Goal: Complete application form

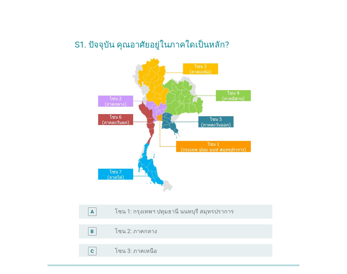
click at [219, 209] on label "โซน 1: กรุงเทพฯ ปทุมธานี นนทบุรี สมุทรปราการ" at bounding box center [174, 211] width 119 height 7
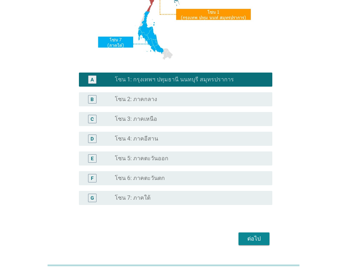
scroll to position [154, 0]
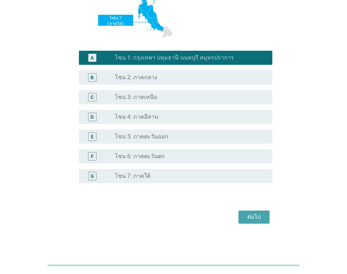
click at [263, 221] on div "ต่อไป" at bounding box center [254, 217] width 20 height 8
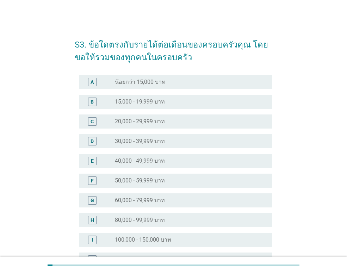
click at [245, 202] on div "radio_button_unchecked 60,000 - 79,999 บาท" at bounding box center [188, 200] width 146 height 7
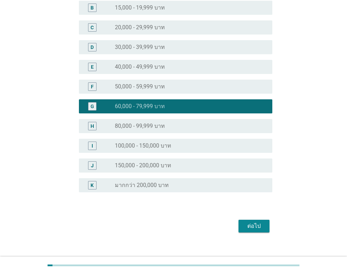
scroll to position [103, 0]
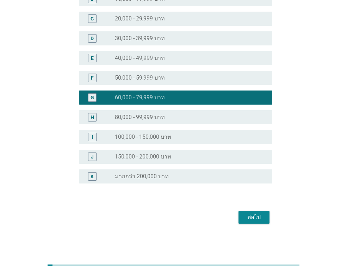
click at [257, 217] on div "ต่อไป" at bounding box center [254, 217] width 20 height 8
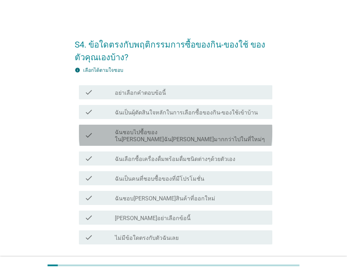
click at [152, 133] on label "ฉันชอบไปซื้อของใน[PERSON_NAME]ฉัน[PERSON_NAME]มากกว่าไปในที่ใหม่ๆ" at bounding box center [191, 136] width 152 height 14
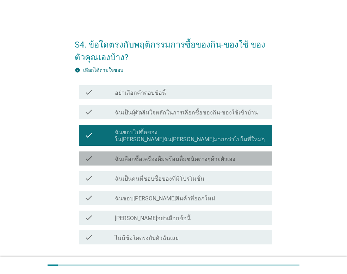
click at [152, 156] on label "ฉันเลือกซื้อเครื่องดื่มพร้อมดื่มชนิดต่างๆด้วยตัวเอง" at bounding box center [175, 159] width 120 height 7
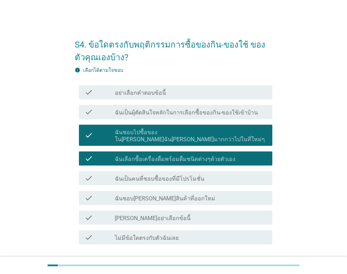
click at [152, 175] on label "ฉันเป็นคนที่ชอบซื้อของที่มีโปรโมชั่น" at bounding box center [159, 178] width 89 height 7
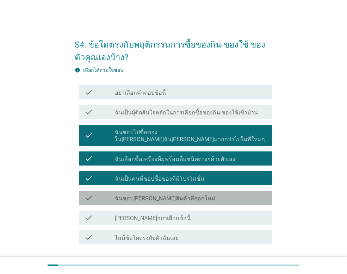
click at [151, 194] on div "check_box_outline_blank ฉันชอบ[PERSON_NAME]สินค้าที่ออกใหม่" at bounding box center [191, 198] width 152 height 8
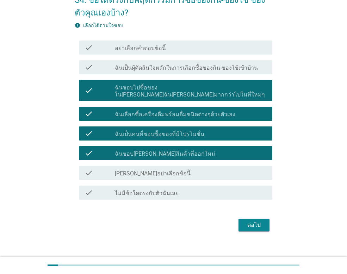
scroll to position [45, 0]
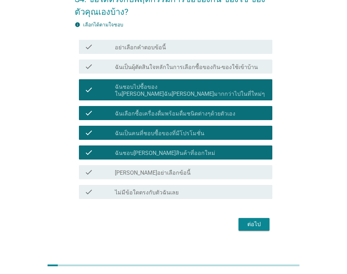
click at [262, 220] on div "ต่อไป" at bounding box center [254, 224] width 20 height 8
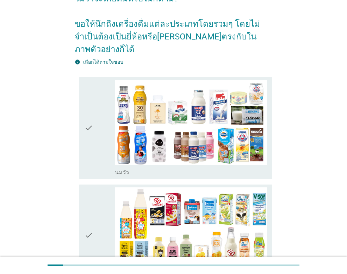
scroll to position [70, 0]
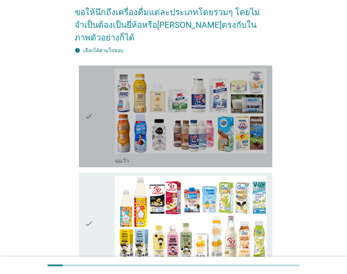
click at [90, 102] on icon "check" at bounding box center [88, 116] width 8 height 96
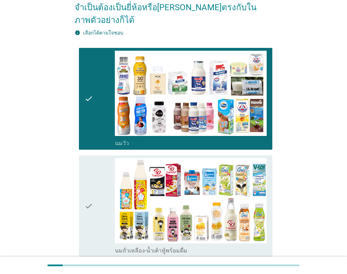
scroll to position [106, 0]
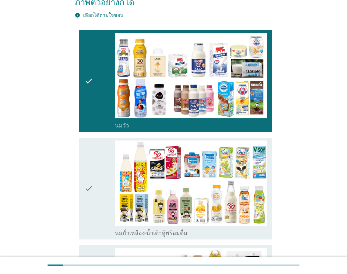
click at [88, 176] on icon "check" at bounding box center [88, 188] width 8 height 96
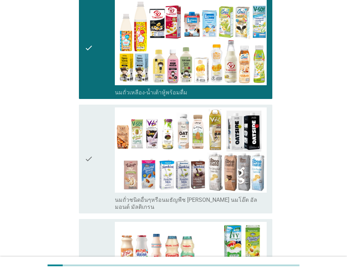
scroll to position [246, 0]
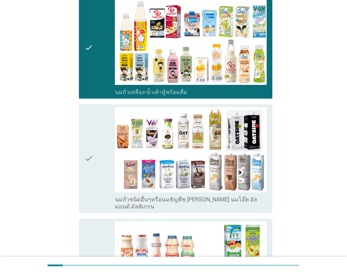
click at [86, 140] on icon "check" at bounding box center [88, 158] width 8 height 103
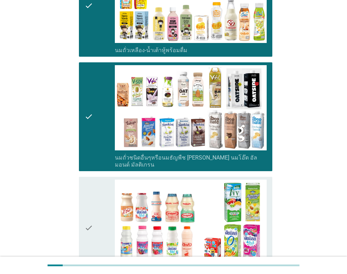
scroll to position [352, 0]
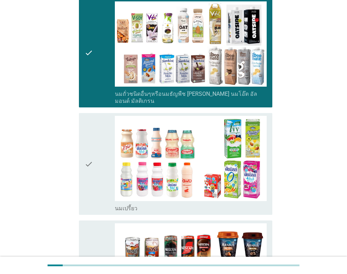
click at [86, 140] on icon "check" at bounding box center [88, 164] width 8 height 96
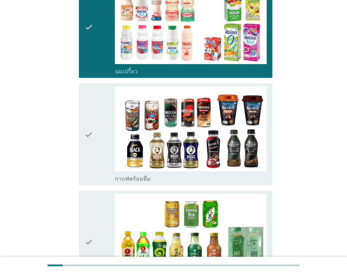
scroll to position [493, 0]
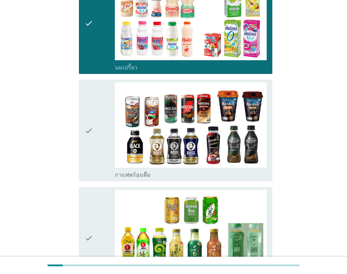
click at [89, 114] on icon "check" at bounding box center [88, 130] width 8 height 96
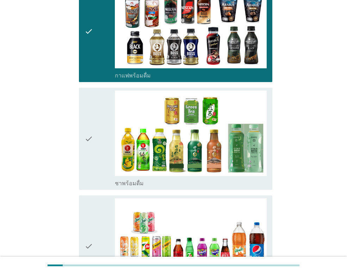
scroll to position [598, 0]
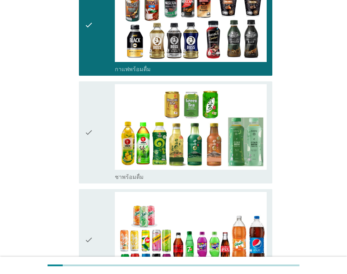
click at [89, 114] on icon "check" at bounding box center [88, 132] width 8 height 96
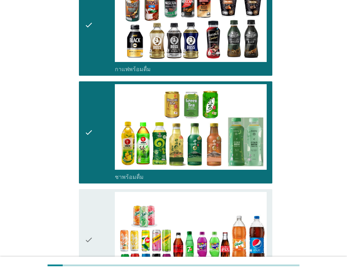
scroll to position [704, 0]
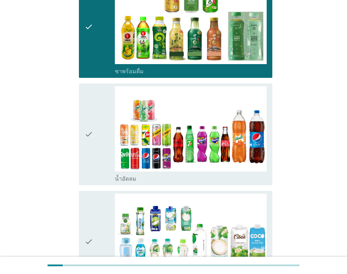
click at [89, 114] on icon "check" at bounding box center [88, 134] width 8 height 96
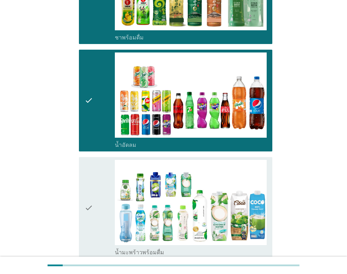
scroll to position [809, 0]
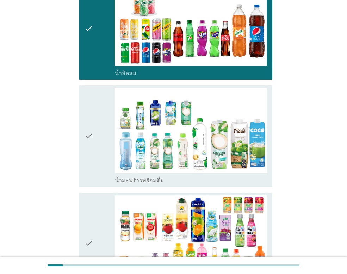
click at [89, 114] on icon "check" at bounding box center [88, 136] width 8 height 96
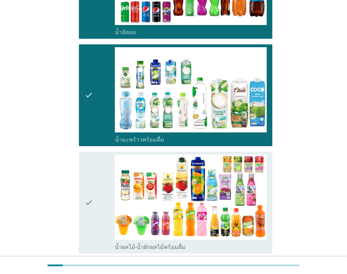
scroll to position [915, 0]
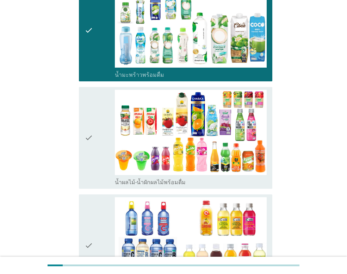
click at [89, 116] on icon "check" at bounding box center [88, 138] width 8 height 96
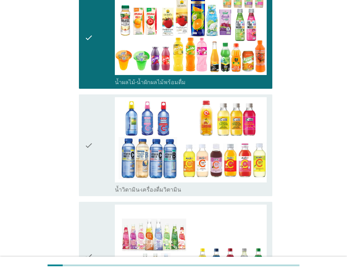
scroll to position [1020, 0]
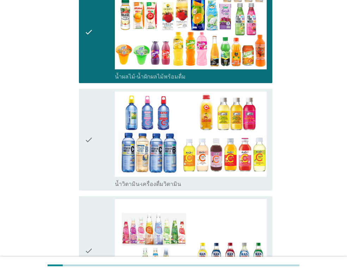
click at [89, 116] on icon "check" at bounding box center [88, 139] width 8 height 96
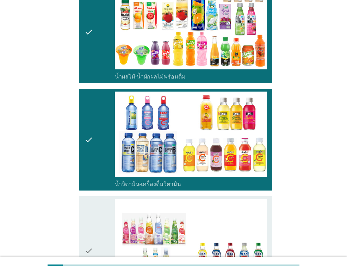
scroll to position [1126, 0]
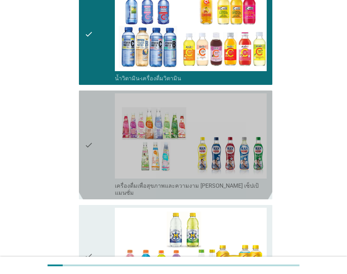
click at [89, 116] on icon "check" at bounding box center [88, 144] width 8 height 103
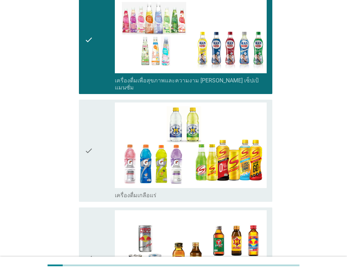
scroll to position [1232, 0]
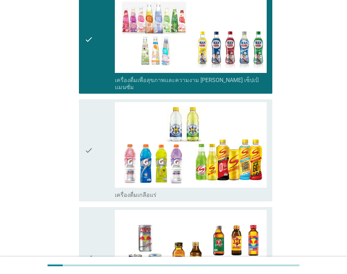
click at [89, 116] on icon "check" at bounding box center [88, 150] width 8 height 96
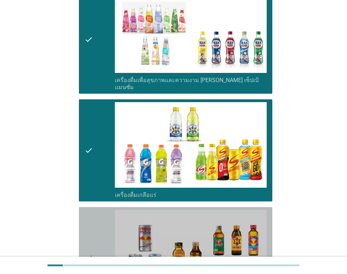
click at [82, 230] on div "check check_box_outline_blank เครื่องดื่ม[PERSON_NAME]กำลัง" at bounding box center [175, 258] width 193 height 102
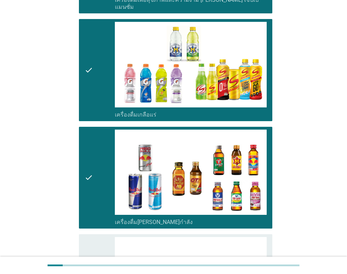
scroll to position [1407, 0]
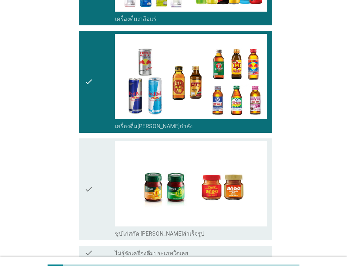
click at [97, 163] on div "check" at bounding box center [99, 189] width 30 height 96
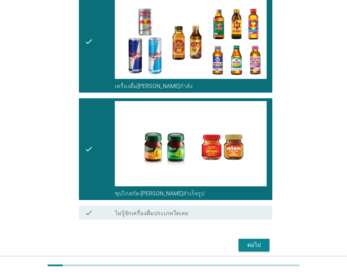
scroll to position [1449, 0]
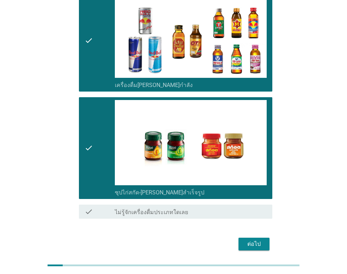
click at [248, 240] on div "ต่อไป" at bounding box center [254, 244] width 20 height 8
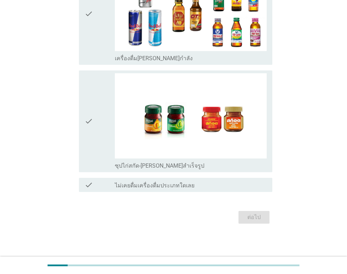
scroll to position [0, 0]
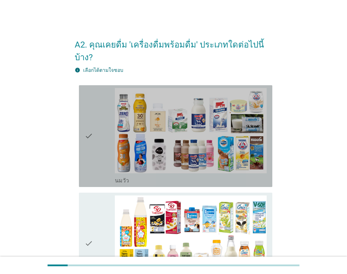
click at [91, 124] on icon "check" at bounding box center [88, 136] width 8 height 96
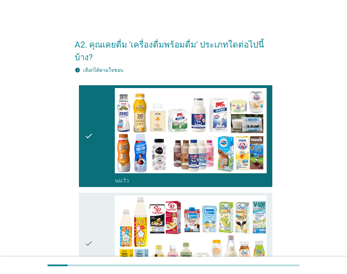
click at [91, 218] on icon "check" at bounding box center [88, 243] width 8 height 96
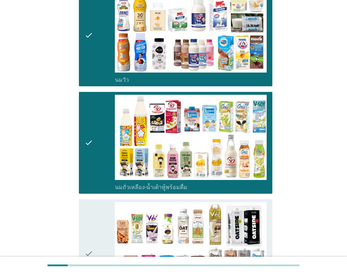
scroll to position [211, 0]
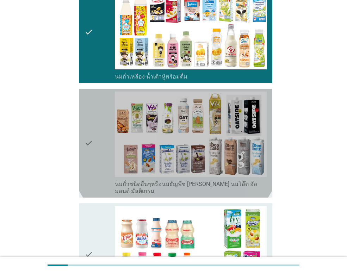
click at [101, 130] on div "check" at bounding box center [99, 142] width 30 height 103
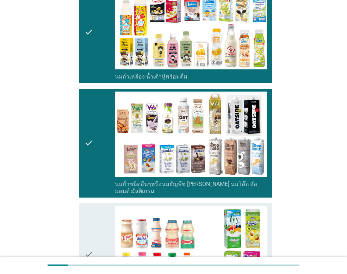
click at [93, 231] on div "check" at bounding box center [99, 254] width 30 height 96
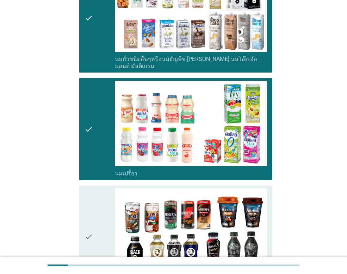
scroll to position [352, 0]
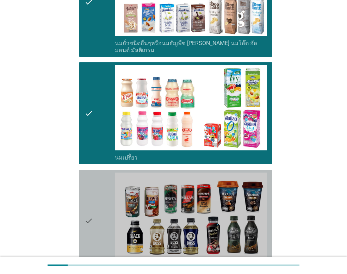
click at [96, 208] on div "check" at bounding box center [99, 220] width 30 height 96
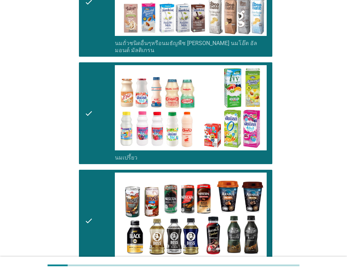
scroll to position [528, 0]
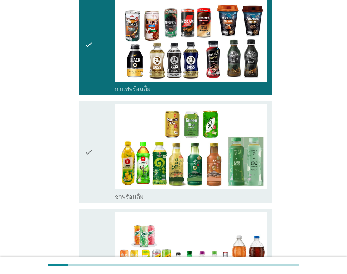
click at [88, 136] on icon "check" at bounding box center [88, 152] width 8 height 96
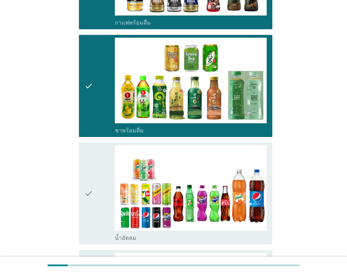
scroll to position [669, 0]
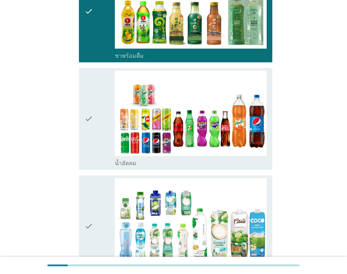
click at [84, 99] on div "check check_box_outline_blank น้ำอัดลม" at bounding box center [175, 119] width 193 height 102
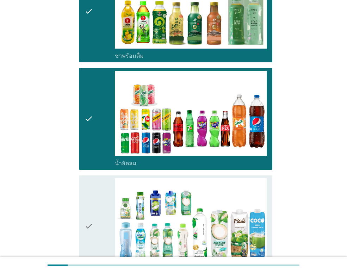
scroll to position [774, 0]
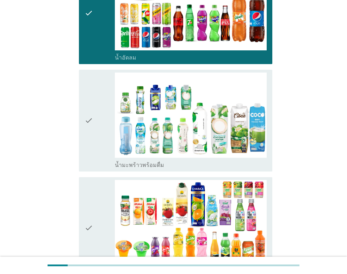
click at [84, 99] on div "check check_box_outline_blank น้ำมะพร้าวพร้อมดื่ม" at bounding box center [175, 121] width 193 height 102
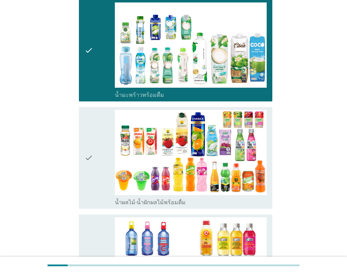
scroll to position [844, 0]
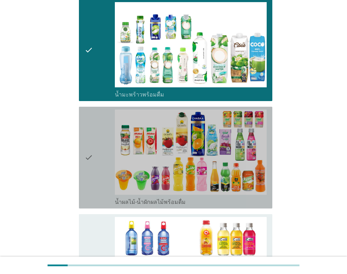
click at [84, 126] on div "check check_box_outline_blank น้ำผลไม้-น้ำผักผลไม้พร้อมดื่ม" at bounding box center [175, 158] width 193 height 102
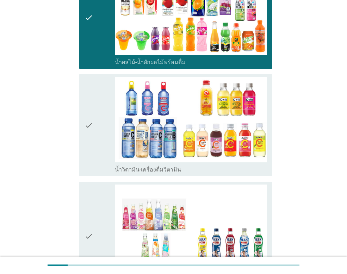
scroll to position [985, 0]
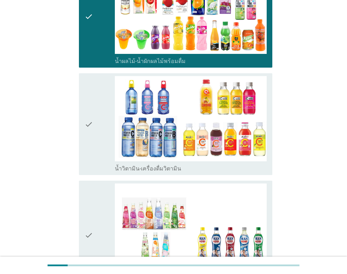
click at [86, 118] on icon "check" at bounding box center [88, 124] width 8 height 96
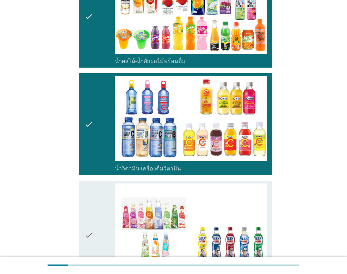
click at [95, 206] on div "check" at bounding box center [99, 234] width 30 height 103
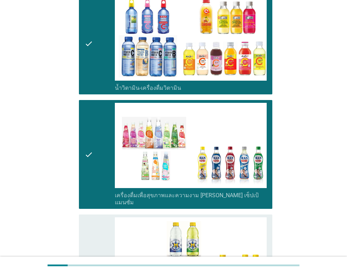
scroll to position [1161, 0]
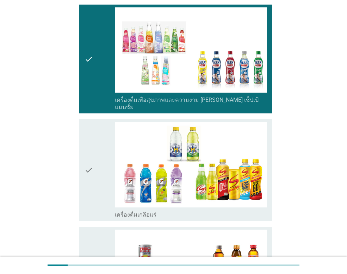
click at [93, 143] on icon "check" at bounding box center [88, 170] width 8 height 96
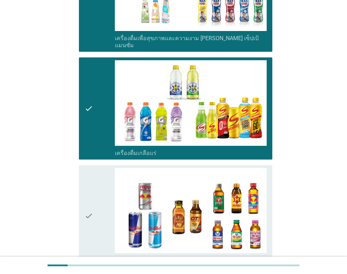
scroll to position [1302, 0]
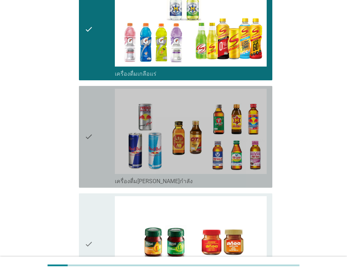
click at [93, 128] on div "check" at bounding box center [99, 137] width 30 height 96
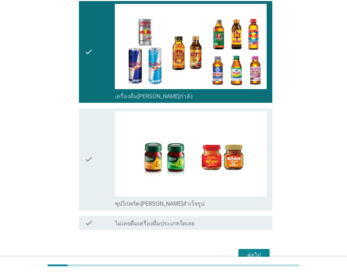
scroll to position [1398, 0]
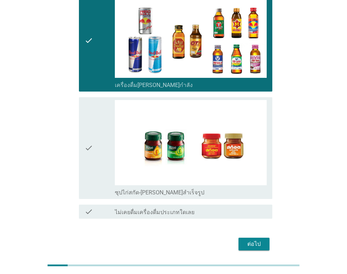
click at [93, 119] on div "check" at bounding box center [99, 148] width 30 height 96
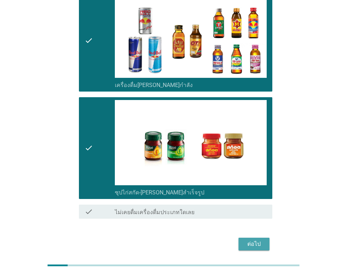
click at [252, 240] on div "ต่อไป" at bounding box center [254, 244] width 20 height 8
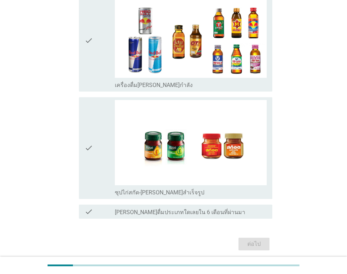
scroll to position [0, 0]
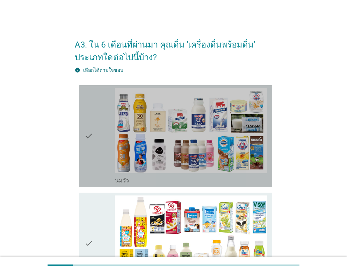
click at [97, 141] on div "check" at bounding box center [99, 136] width 30 height 96
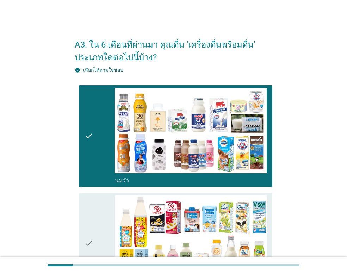
scroll to position [141, 0]
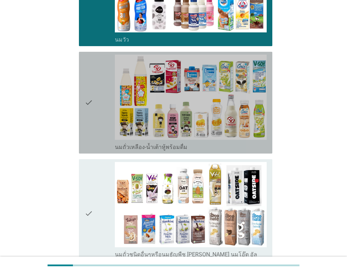
click at [98, 113] on div "check" at bounding box center [99, 103] width 30 height 96
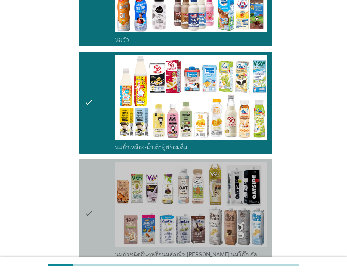
click at [96, 211] on div "check" at bounding box center [99, 213] width 30 height 103
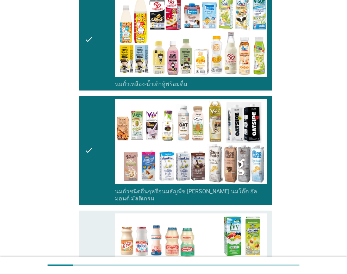
scroll to position [317, 0]
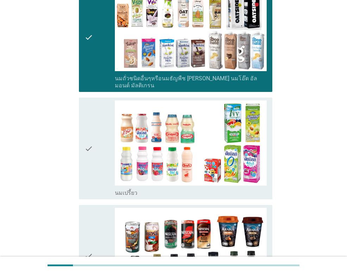
click at [89, 147] on icon "check" at bounding box center [88, 148] width 8 height 96
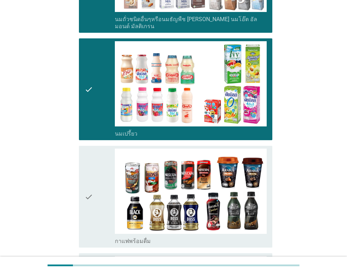
scroll to position [457, 0]
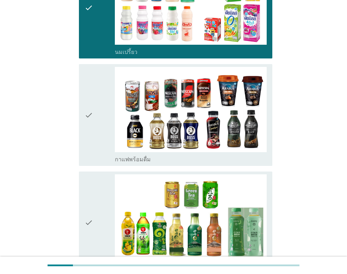
click at [93, 123] on div "check" at bounding box center [99, 115] width 30 height 96
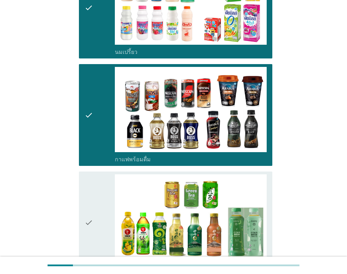
click at [93, 197] on div "check" at bounding box center [99, 222] width 30 height 96
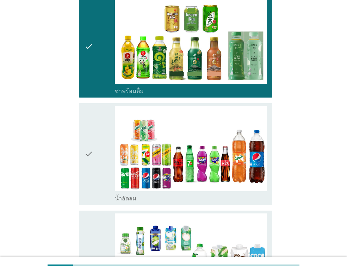
scroll to position [669, 0]
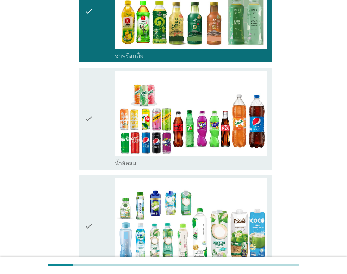
click at [92, 133] on icon "check" at bounding box center [88, 119] width 8 height 96
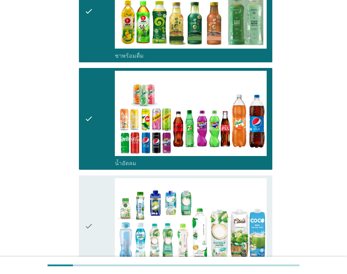
click at [89, 202] on icon "check" at bounding box center [88, 226] width 8 height 96
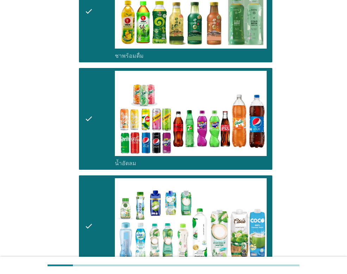
scroll to position [880, 0]
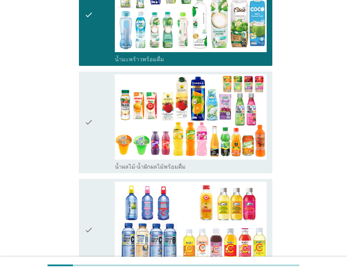
click at [91, 133] on icon "check" at bounding box center [88, 122] width 8 height 96
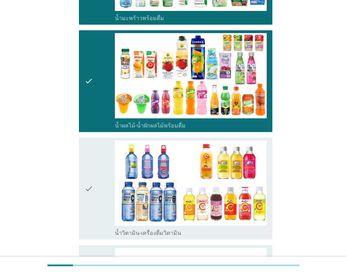
scroll to position [985, 0]
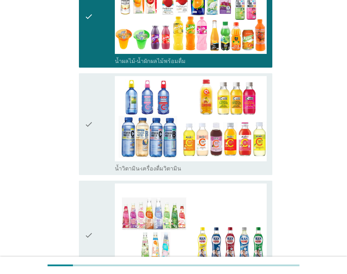
click at [91, 133] on icon "check" at bounding box center [88, 124] width 8 height 96
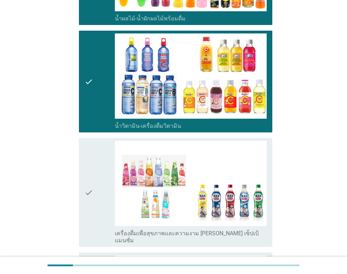
scroll to position [1126, 0]
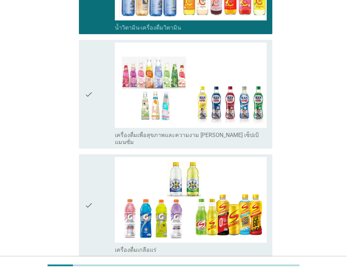
click at [80, 88] on div "check check_box_outline_blank เครื่องดื่มเพื่อสุขภาพและความงาม [PERSON_NAME] เซ…" at bounding box center [175, 94] width 193 height 109
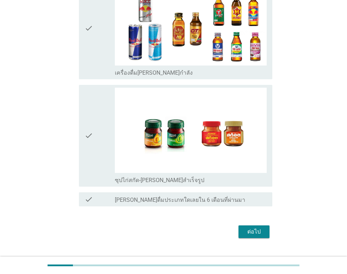
scroll to position [1411, 0]
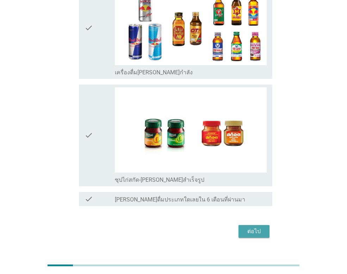
click at [247, 225] on button "ต่อไป" at bounding box center [253, 231] width 31 height 13
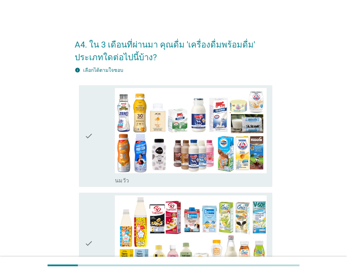
click at [98, 142] on div "check" at bounding box center [99, 136] width 30 height 96
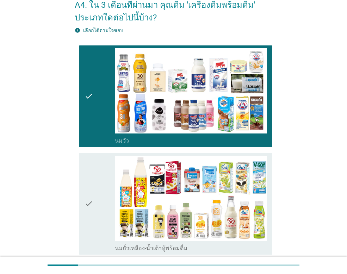
scroll to position [106, 0]
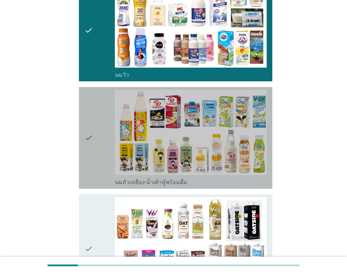
click at [95, 145] on div "check" at bounding box center [99, 138] width 30 height 96
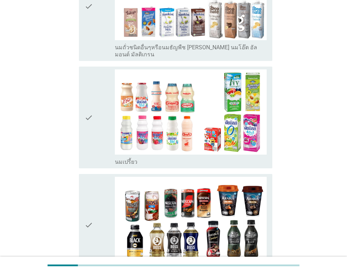
scroll to position [352, 0]
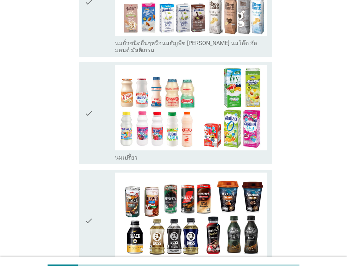
click at [97, 118] on div "check" at bounding box center [99, 113] width 30 height 96
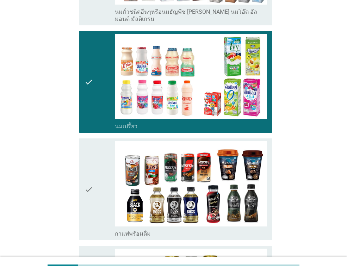
scroll to position [422, 0]
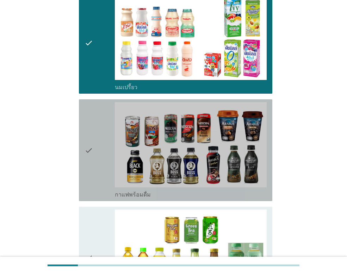
click at [96, 138] on div "check" at bounding box center [99, 150] width 30 height 96
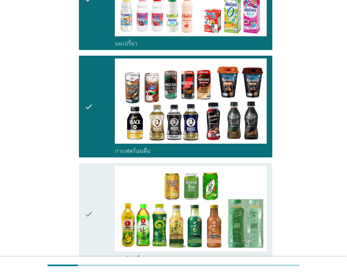
scroll to position [528, 0]
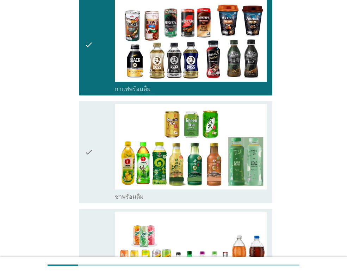
click at [96, 138] on div "check" at bounding box center [99, 152] width 30 height 96
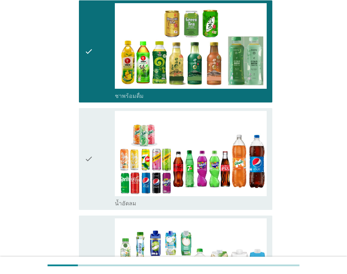
scroll to position [669, 0]
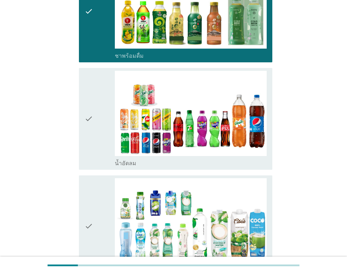
click at [87, 107] on icon "check" at bounding box center [88, 119] width 8 height 96
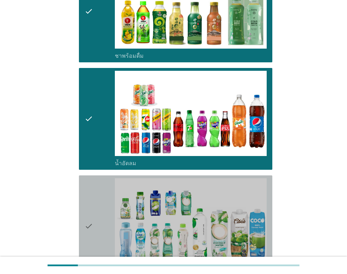
click at [89, 222] on icon "check" at bounding box center [88, 226] width 8 height 96
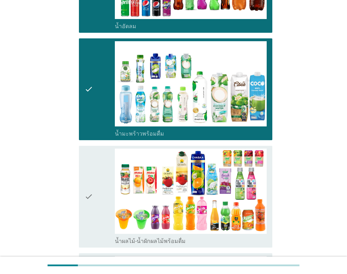
scroll to position [809, 0]
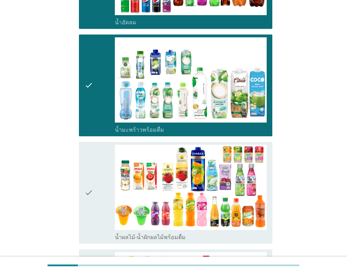
click at [89, 183] on icon "check" at bounding box center [88, 193] width 8 height 96
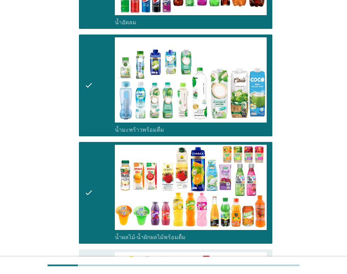
scroll to position [915, 0]
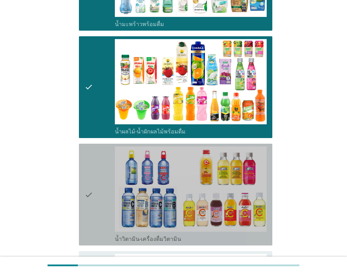
click at [89, 183] on icon "check" at bounding box center [88, 194] width 8 height 96
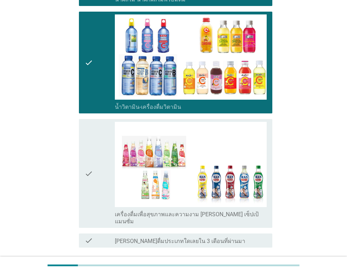
scroll to position [1056, 0]
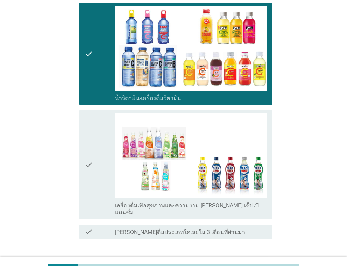
click at [87, 162] on icon "check" at bounding box center [88, 164] width 8 height 103
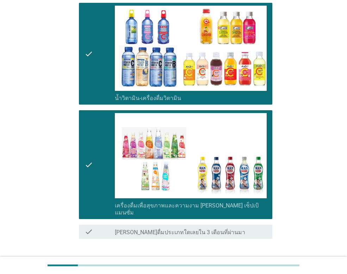
click at [244, 260] on div "ต่อไป" at bounding box center [254, 264] width 20 height 8
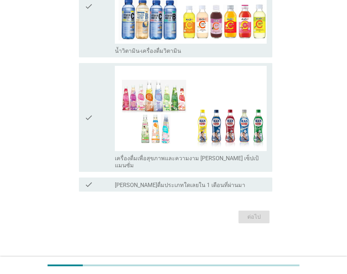
scroll to position [0, 0]
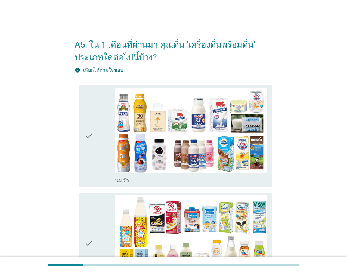
click at [106, 140] on div "check" at bounding box center [99, 136] width 30 height 96
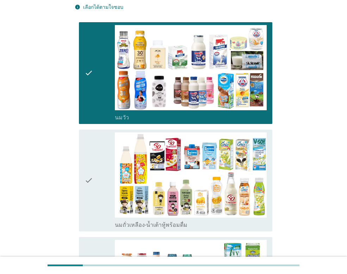
scroll to position [106, 0]
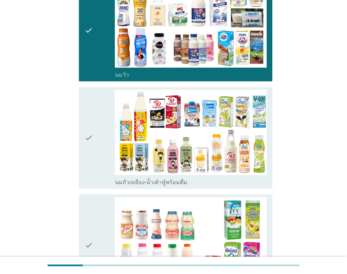
click at [103, 140] on div "check" at bounding box center [99, 138] width 30 height 96
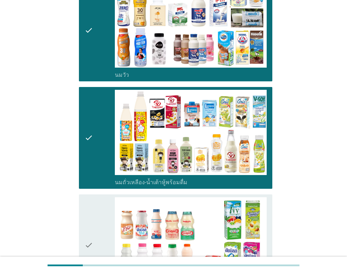
click at [109, 227] on div "check" at bounding box center [99, 245] width 30 height 96
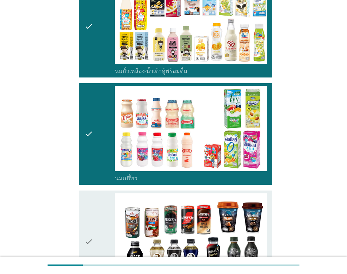
scroll to position [317, 0]
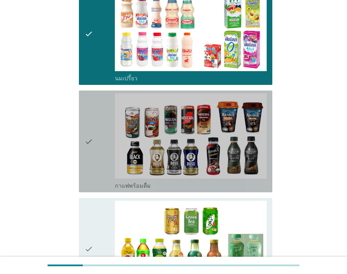
click at [101, 146] on div "check" at bounding box center [99, 141] width 30 height 96
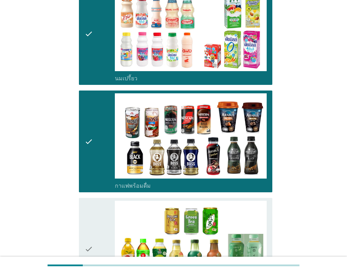
scroll to position [457, 0]
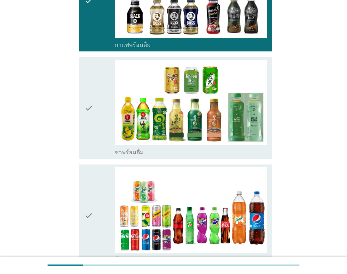
click at [100, 115] on div "check" at bounding box center [99, 108] width 30 height 96
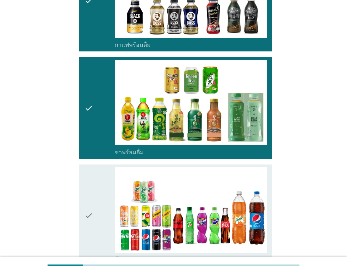
click at [98, 190] on div "check" at bounding box center [99, 215] width 30 height 96
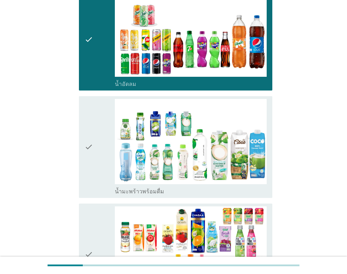
click at [88, 144] on icon "check" at bounding box center [88, 147] width 8 height 96
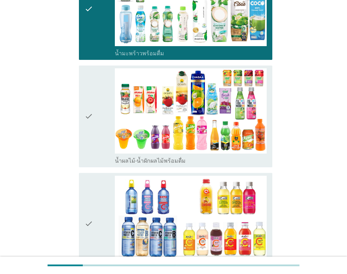
scroll to position [774, 0]
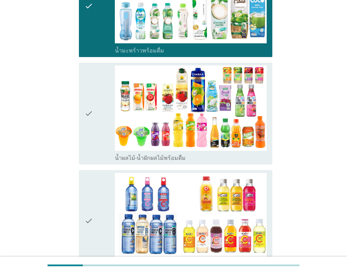
click at [93, 117] on div "check" at bounding box center [99, 113] width 30 height 96
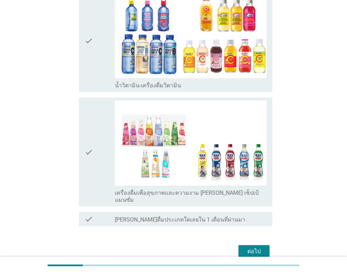
scroll to position [981, 0]
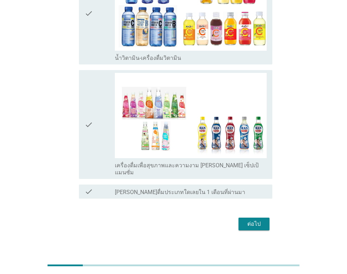
click at [264, 217] on button "ต่อไป" at bounding box center [253, 223] width 31 height 13
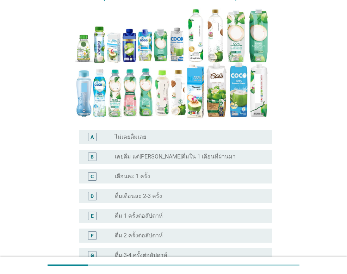
scroll to position [106, 0]
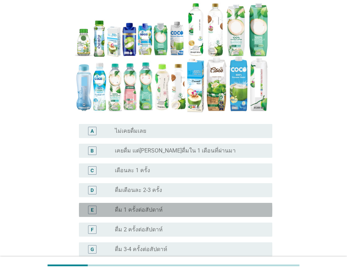
click at [180, 206] on div "radio_button_unchecked ดื่ม 1 ครั้งต่อสัปดาห์" at bounding box center [188, 209] width 146 height 7
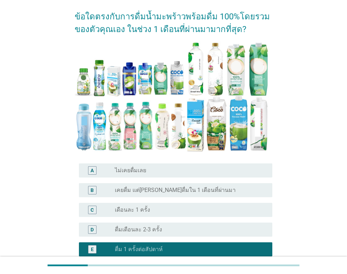
scroll to position [225, 0]
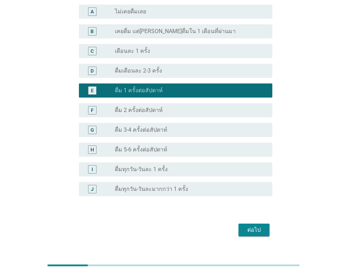
click at [261, 223] on button "ต่อไป" at bounding box center [253, 229] width 31 height 13
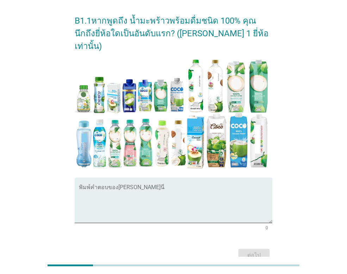
scroll to position [90, 0]
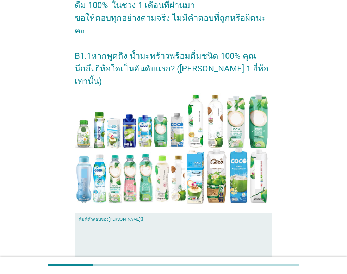
click at [150, 221] on textarea "พิมพ์คำตอบของคุณ ที่นี่" at bounding box center [175, 239] width 193 height 37
type textarea "coco max"
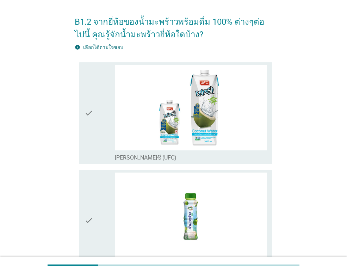
scroll to position [35, 0]
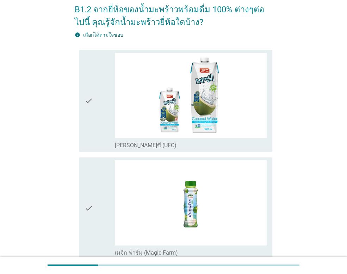
click at [99, 101] on div "check" at bounding box center [99, 101] width 30 height 96
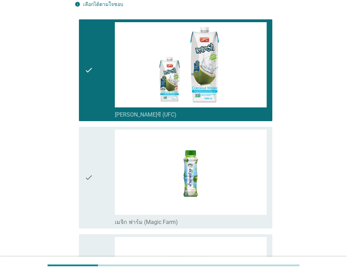
scroll to position [106, 0]
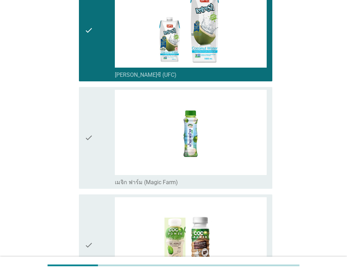
click at [92, 148] on icon "check" at bounding box center [88, 138] width 8 height 96
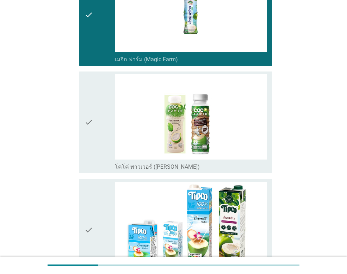
scroll to position [246, 0]
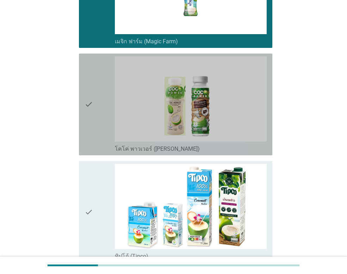
click at [91, 102] on icon "check" at bounding box center [88, 104] width 8 height 96
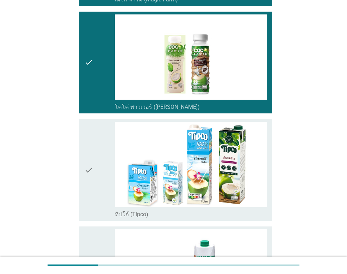
scroll to position [352, 0]
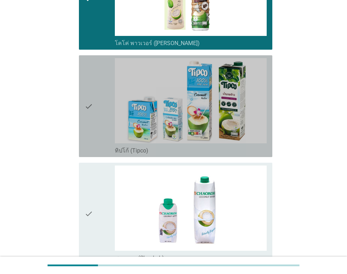
click at [91, 101] on icon "check" at bounding box center [88, 106] width 8 height 96
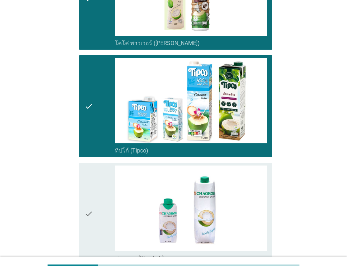
click at [93, 198] on icon "check" at bounding box center [88, 213] width 8 height 96
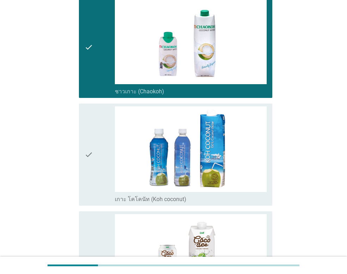
scroll to position [528, 0]
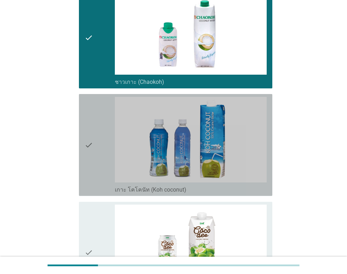
click at [90, 147] on icon "check" at bounding box center [88, 145] width 8 height 96
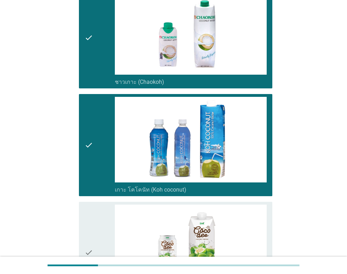
scroll to position [633, 0]
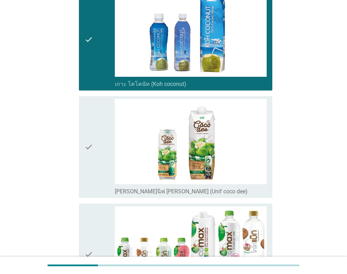
click at [89, 153] on icon "check" at bounding box center [88, 147] width 8 height 96
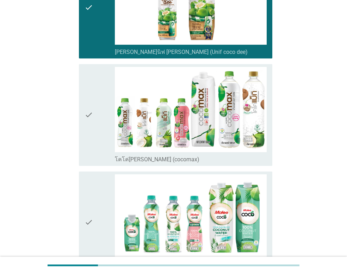
scroll to position [774, 0]
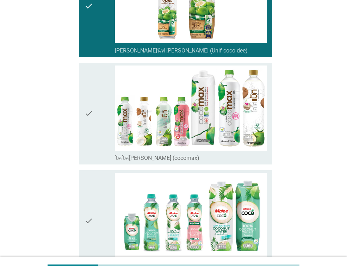
click at [88, 126] on icon "check" at bounding box center [88, 113] width 8 height 96
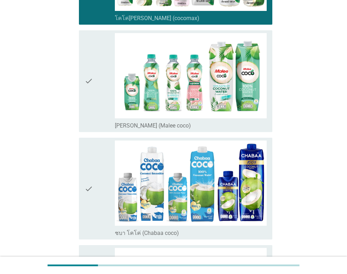
scroll to position [915, 0]
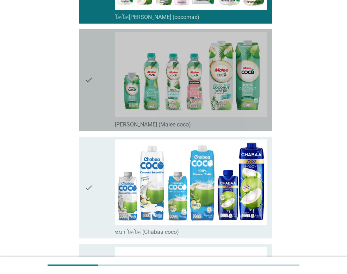
click at [88, 90] on icon "check" at bounding box center [88, 80] width 8 height 96
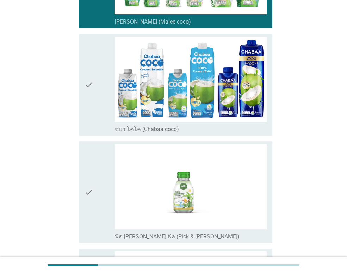
scroll to position [1020, 0]
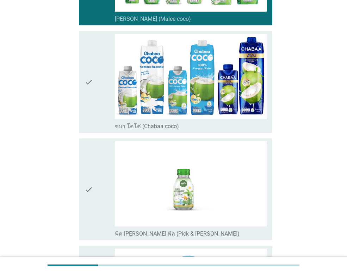
click at [88, 93] on icon "check" at bounding box center [88, 82] width 8 height 96
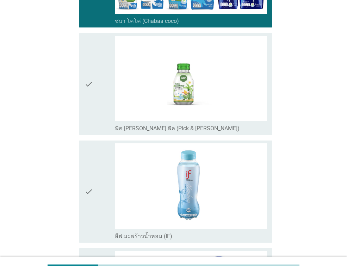
scroll to position [1126, 0]
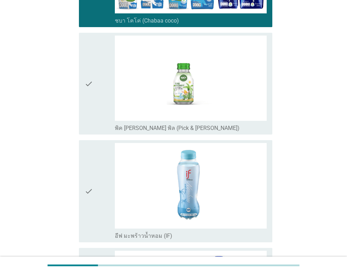
click at [92, 195] on icon "check" at bounding box center [88, 191] width 8 height 96
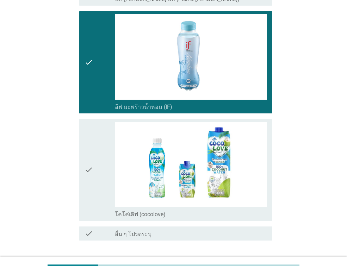
scroll to position [1267, 0]
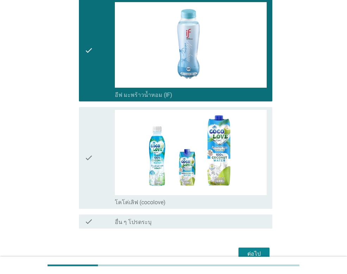
click at [91, 158] on icon "check" at bounding box center [88, 158] width 8 height 96
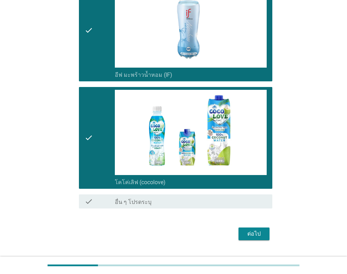
scroll to position [1303, 0]
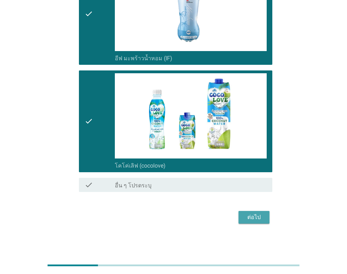
click at [253, 214] on div "ต่อไป" at bounding box center [254, 217] width 20 height 8
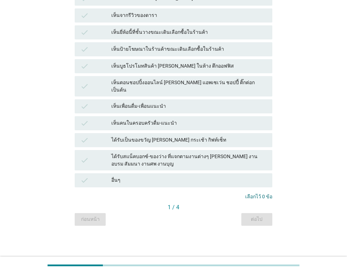
scroll to position [0, 0]
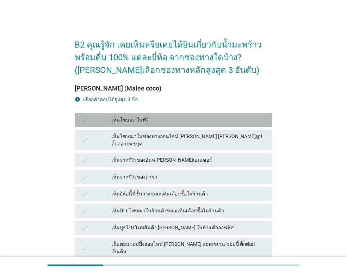
click at [148, 118] on div "เห็นโฆษณาในทีวี" at bounding box center [188, 120] width 155 height 8
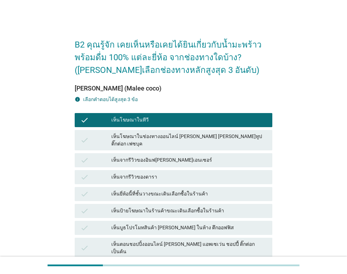
click at [152, 138] on div "เห็นโฆษณาในช่องทางออนไลน์ [PERSON_NAME] [PERSON_NAME]ทูป ติ๊กต่อก เฟซบุค" at bounding box center [188, 140] width 155 height 15
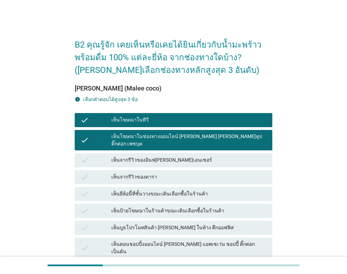
click at [145, 156] on div "เห็นจากรีวิวของอินฟ[PERSON_NAME]เอนเซอร์" at bounding box center [188, 160] width 155 height 8
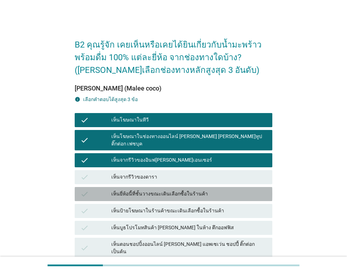
click at [142, 190] on div "เห็นยี่ห้อนี้ที่ชั้นวางขณะเดินเลือกซื้อในร้านค้า" at bounding box center [188, 194] width 155 height 8
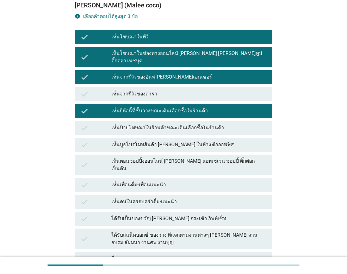
scroll to position [106, 0]
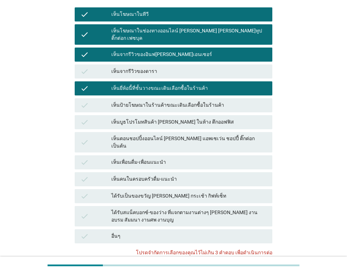
click at [143, 101] on div "เห็นป้ายโฆษณาในร้านค้าขณะเดินเลือกซื้อในร้านค้า" at bounding box center [188, 105] width 155 height 8
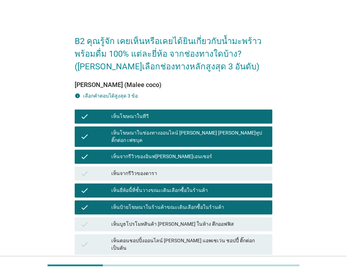
scroll to position [0, 0]
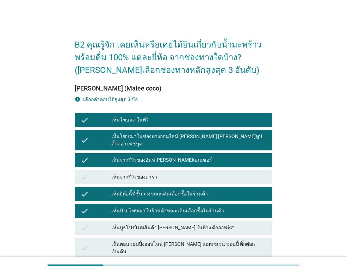
click at [143, 156] on div "เห็นจากรีวิวของอินฟ[PERSON_NAME]เอนเซอร์" at bounding box center [188, 160] width 155 height 8
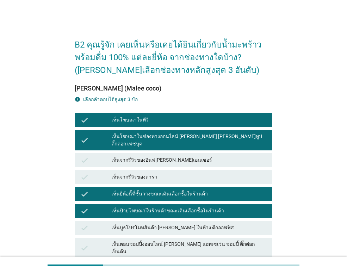
click at [143, 207] on div "เห็นป้ายโฆษณาในร้านค้าขณะเดินเลือกซื้อในร้านค้า" at bounding box center [188, 211] width 155 height 8
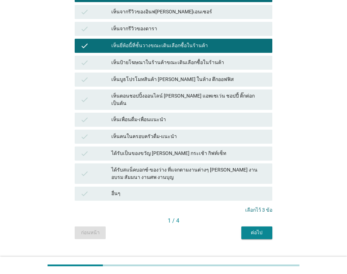
scroll to position [149, 0]
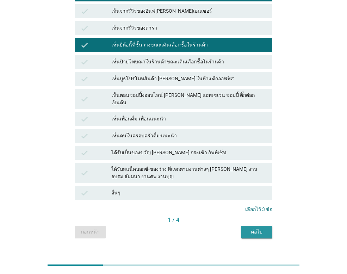
click at [253, 228] on div "ต่อไป" at bounding box center [257, 231] width 20 height 7
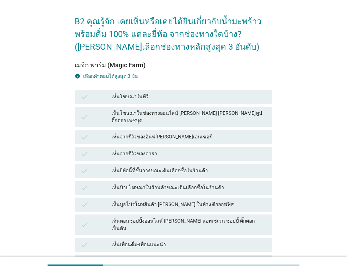
scroll to position [35, 0]
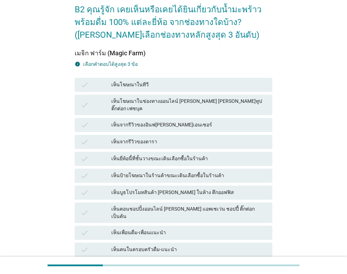
click at [134, 99] on div "เห็นโฆษณาในช่องทางออนไลน์ [PERSON_NAME] [PERSON_NAME]ทูป ติ๊กต่อก เฟซบุค" at bounding box center [188, 104] width 155 height 15
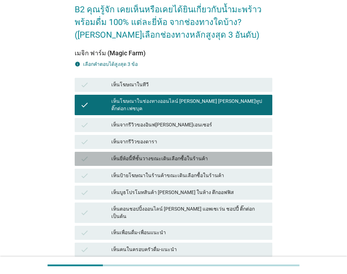
click at [139, 154] on div "เห็นยี่ห้อนี้ที่ชั้นวางขณะเดินเลือกซื้อในร้านค้า" at bounding box center [188, 158] width 155 height 8
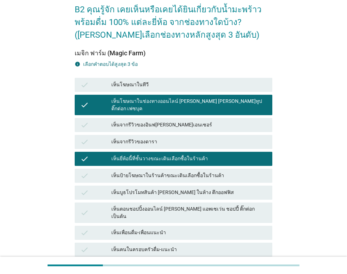
click at [137, 171] on div "เห็นป้ายโฆษณาในร้านค้าขณะเดินเลือกซื้อในร้านค้า" at bounding box center [188, 175] width 155 height 8
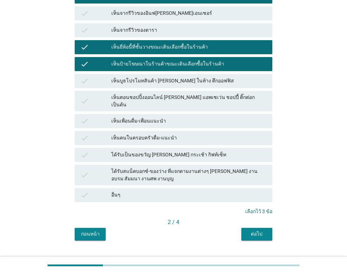
scroll to position [149, 0]
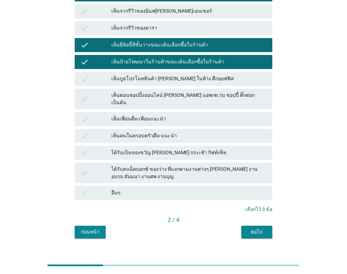
click at [250, 228] on div "ต่อไป" at bounding box center [257, 231] width 20 height 7
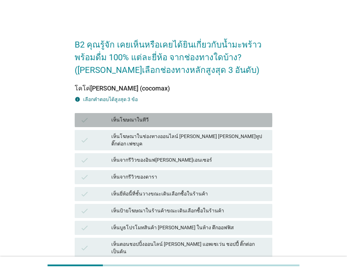
click at [140, 117] on div "เห็นโฆษณาในทีวี" at bounding box center [188, 120] width 155 height 8
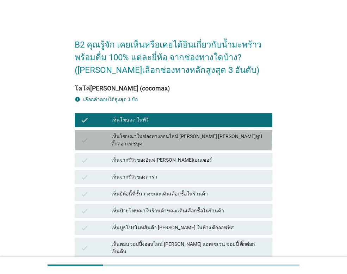
click at [141, 134] on div "เห็นโฆษณาในช่องทางออนไลน์ [PERSON_NAME] [PERSON_NAME]ทูป ติ๊กต่อก เฟซบุค" at bounding box center [188, 140] width 155 height 15
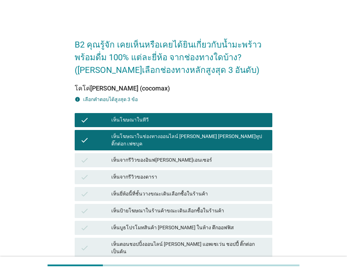
click at [143, 187] on div "check เห็นยี่ห้อนี้ที่ชั้นวางขณะเดินเลือกซื้อในร้านค้า" at bounding box center [173, 194] width 197 height 14
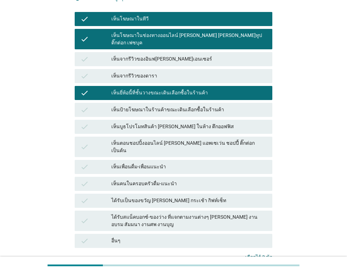
scroll to position [149, 0]
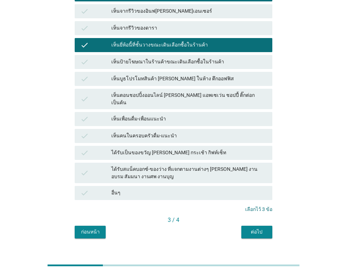
click at [264, 228] on div "ต่อไป" at bounding box center [257, 231] width 20 height 7
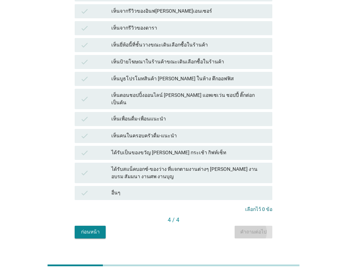
scroll to position [0, 0]
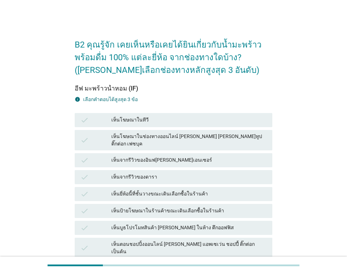
click at [199, 190] on div "เห็นยี่ห้อนี้ที่ชั้นวางขณะเดินเลือกซื้อในร้านค้า" at bounding box center [188, 194] width 155 height 8
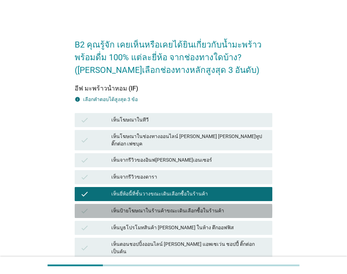
click at [199, 207] on div "เห็นป้ายโฆษณาในร้านค้าขณะเดินเลือกซื้อในร้านค้า" at bounding box center [188, 211] width 155 height 8
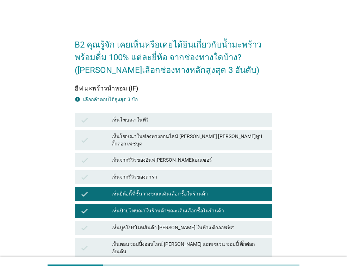
click at [178, 136] on div "เห็นโฆษณาในช่องทางออนไลน์ [PERSON_NAME] [PERSON_NAME]ทูป ติ๊กต่อก เฟซบุค" at bounding box center [188, 140] width 155 height 15
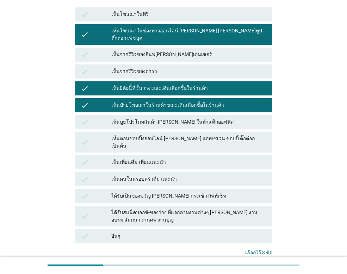
scroll to position [149, 0]
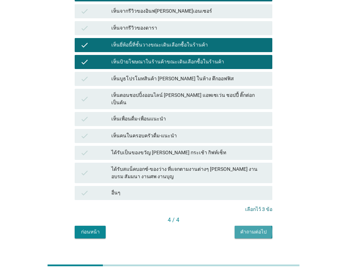
click at [266, 226] on button "คำถามต่อไป" at bounding box center [253, 232] width 38 height 13
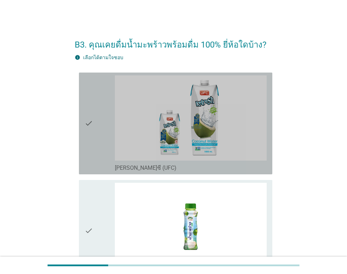
click at [94, 118] on div "check" at bounding box center [99, 123] width 30 height 96
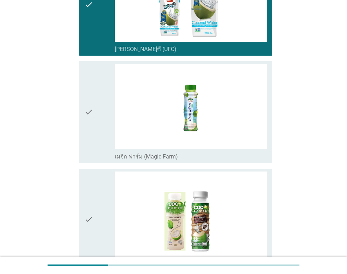
scroll to position [141, 0]
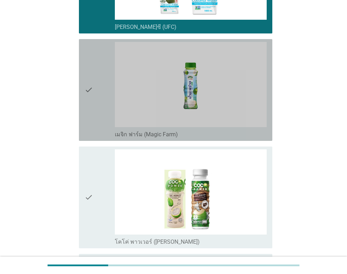
click at [87, 88] on icon "check" at bounding box center [88, 90] width 8 height 96
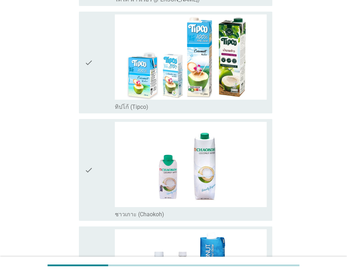
scroll to position [387, 0]
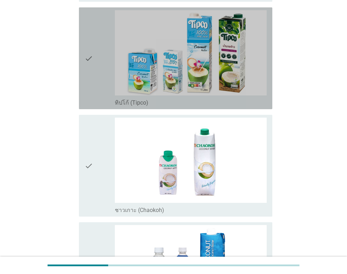
click at [86, 56] on icon "check" at bounding box center [88, 58] width 8 height 96
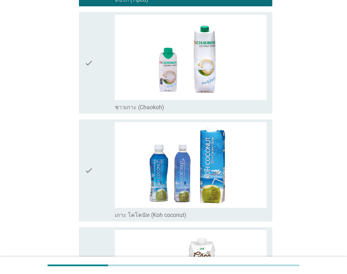
scroll to position [493, 0]
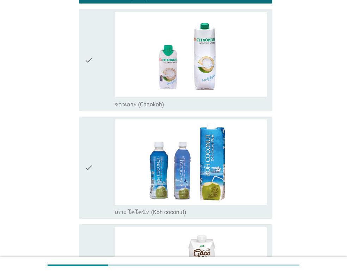
click at [96, 60] on div "check" at bounding box center [99, 60] width 30 height 96
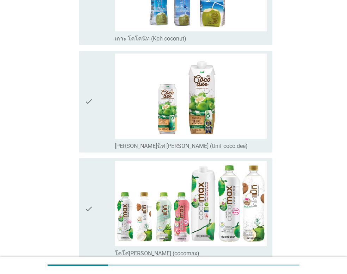
scroll to position [669, 0]
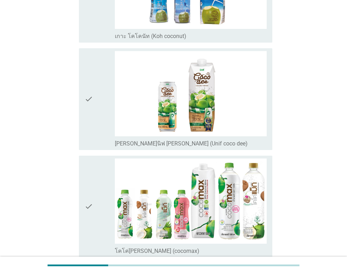
click at [91, 96] on icon "check" at bounding box center [88, 99] width 8 height 96
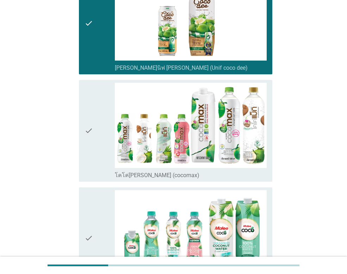
scroll to position [809, 0]
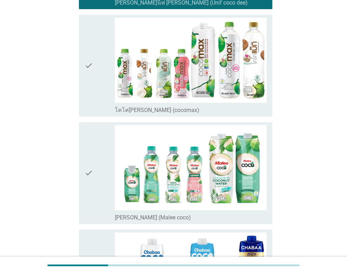
click at [93, 69] on div "check" at bounding box center [99, 66] width 30 height 96
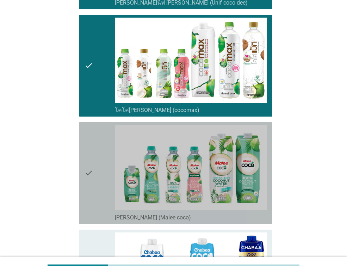
click at [94, 170] on div "check" at bounding box center [99, 173] width 30 height 96
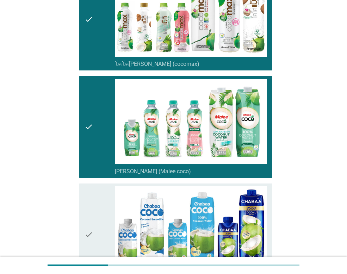
scroll to position [950, 0]
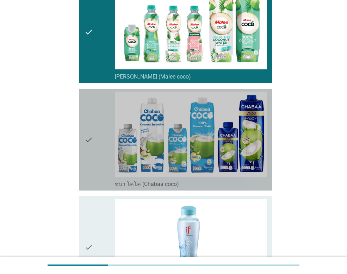
click at [88, 140] on icon "check" at bounding box center [88, 139] width 8 height 96
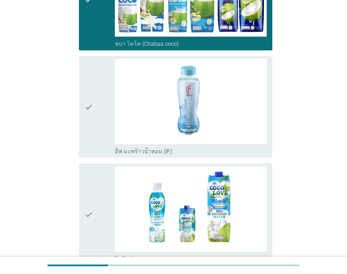
scroll to position [1091, 0]
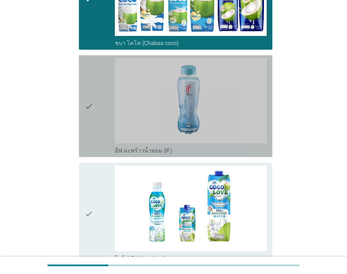
click at [89, 112] on icon "check" at bounding box center [88, 106] width 8 height 96
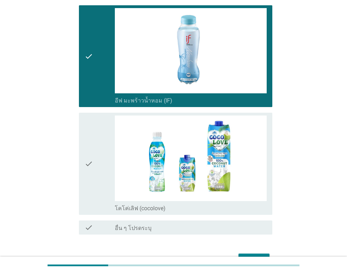
scroll to position [1183, 0]
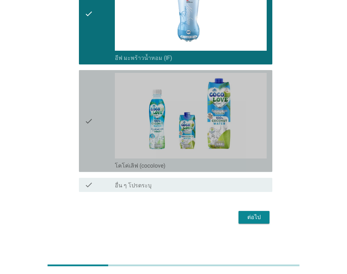
click at [89, 120] on icon "check" at bounding box center [88, 121] width 8 height 96
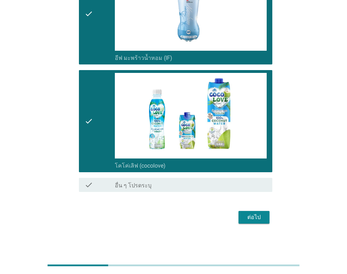
click at [257, 219] on div "ต่อไป" at bounding box center [254, 217] width 20 height 8
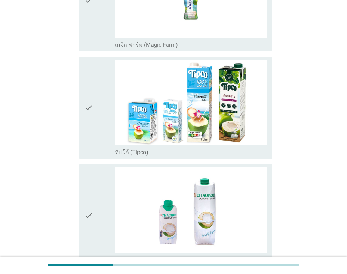
scroll to position [246, 0]
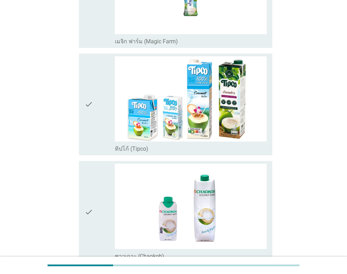
click at [93, 101] on icon "check" at bounding box center [88, 104] width 8 height 96
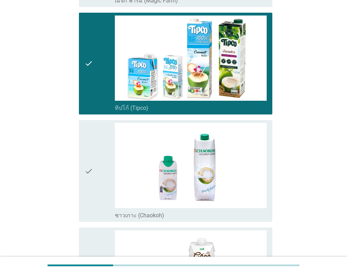
scroll to position [387, 0]
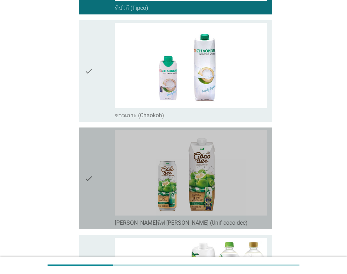
click at [95, 172] on div "check" at bounding box center [99, 178] width 30 height 96
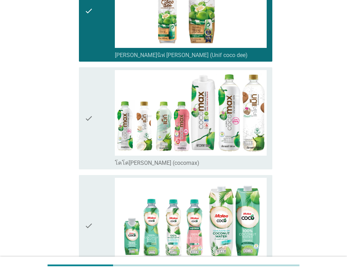
scroll to position [563, 0]
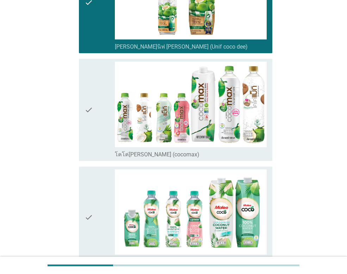
click at [96, 109] on div "check" at bounding box center [99, 110] width 30 height 96
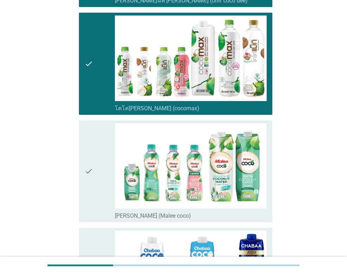
scroll to position [704, 0]
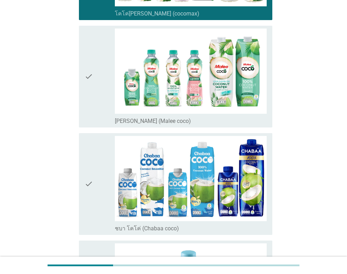
click at [100, 81] on div "check" at bounding box center [99, 77] width 30 height 96
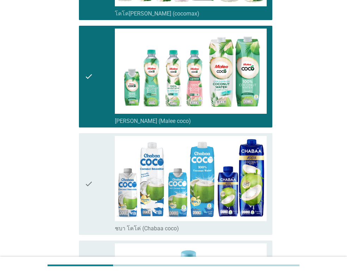
click at [100, 183] on div "check" at bounding box center [99, 184] width 30 height 96
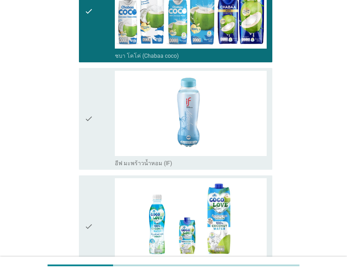
scroll to position [880, 0]
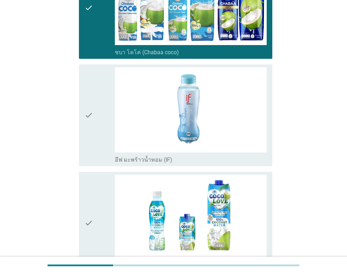
click at [86, 115] on icon "check" at bounding box center [88, 115] width 8 height 96
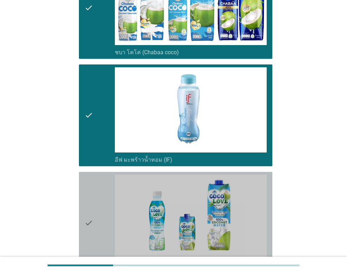
click at [87, 228] on icon "check" at bounding box center [88, 223] width 8 height 96
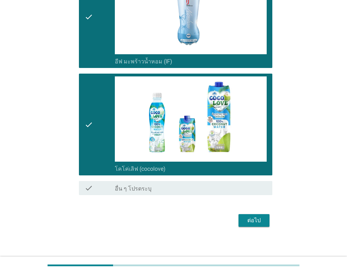
scroll to position [981, 0]
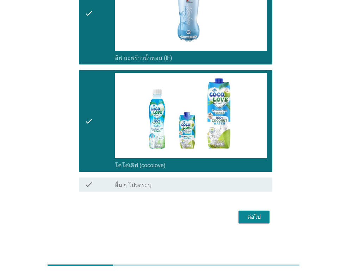
click at [266, 213] on button "ต่อไป" at bounding box center [253, 216] width 31 height 13
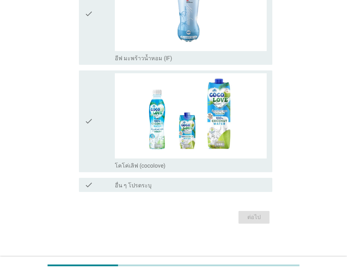
scroll to position [0, 0]
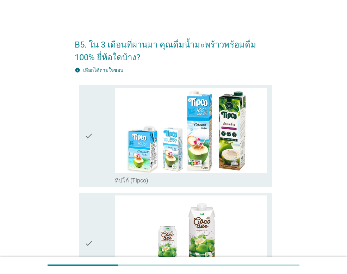
click at [93, 130] on div "check" at bounding box center [99, 136] width 30 height 96
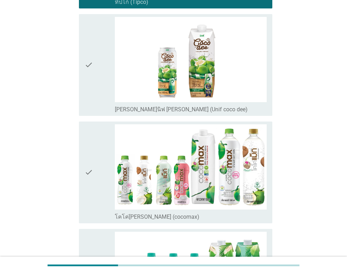
scroll to position [211, 0]
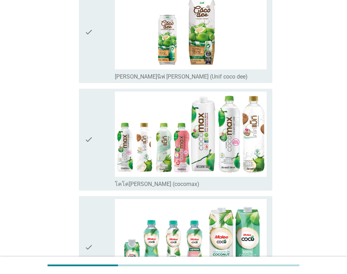
click at [94, 130] on div "check" at bounding box center [99, 139] width 30 height 96
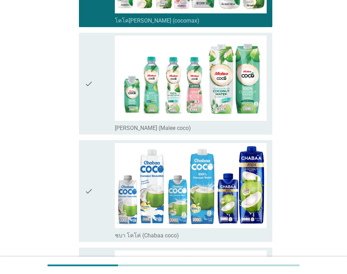
scroll to position [422, 0]
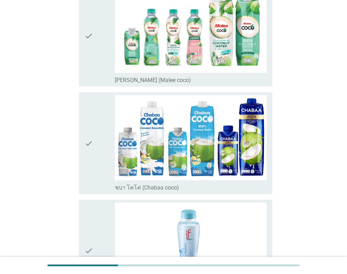
click at [91, 38] on icon "check" at bounding box center [88, 36] width 8 height 96
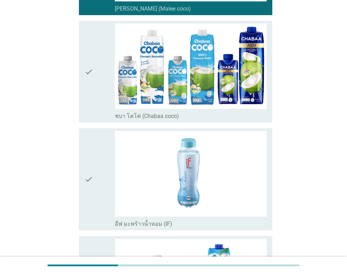
scroll to position [598, 0]
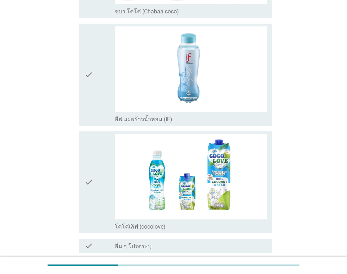
click at [95, 180] on div "check" at bounding box center [99, 182] width 30 height 96
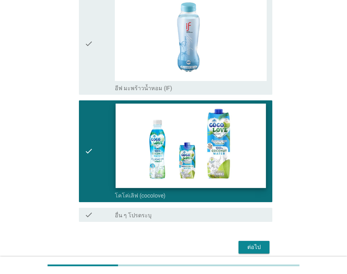
scroll to position [659, 0]
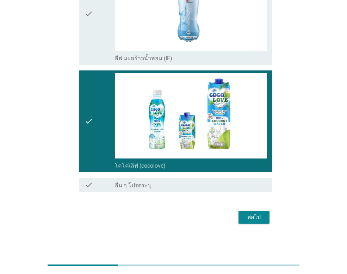
click at [248, 214] on div "ต่อไป" at bounding box center [254, 217] width 20 height 8
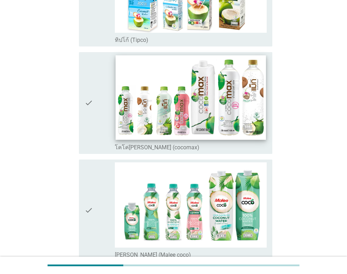
scroll to position [141, 0]
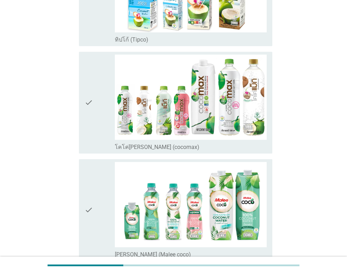
click at [90, 108] on icon "check" at bounding box center [88, 103] width 8 height 96
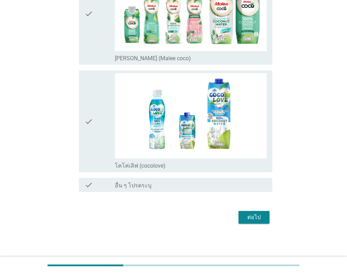
scroll to position [337, 0]
click at [90, 122] on icon "check" at bounding box center [88, 121] width 8 height 96
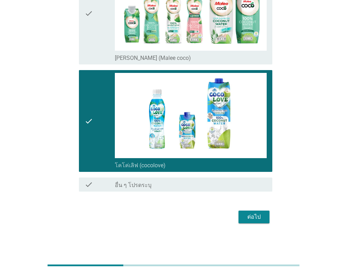
click at [256, 211] on button "ต่อไป" at bounding box center [253, 216] width 31 height 13
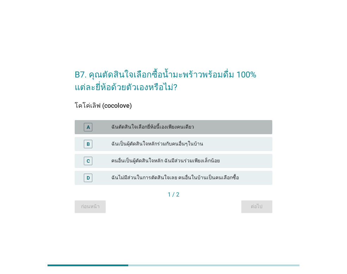
click at [154, 125] on div "ฉันตัดสินใจเลือกยี่ห้อนี้เองเพียงคนเดียว" at bounding box center [188, 127] width 155 height 8
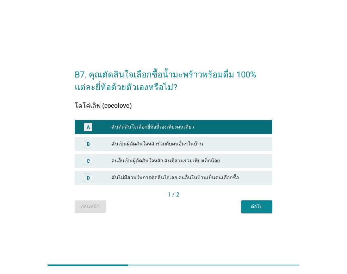
click at [261, 203] on div "ต่อไป" at bounding box center [257, 206] width 20 height 7
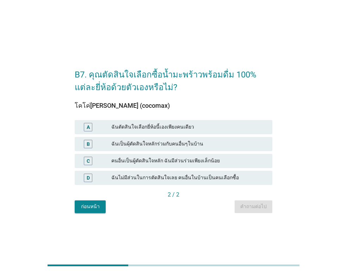
click at [188, 126] on div "ฉันตัดสินใจเลือกยี่ห้อนี้เองเพียงคนเดียว" at bounding box center [188, 127] width 155 height 8
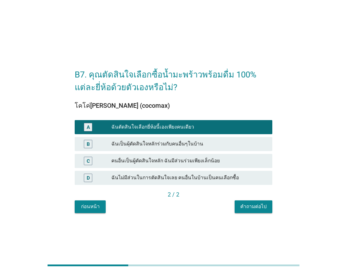
click at [248, 211] on button "คำถามต่อไป" at bounding box center [253, 206] width 38 height 13
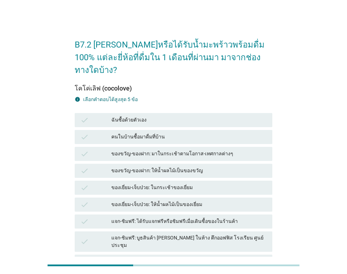
click at [140, 116] on div "ฉันซื้อด้วยตัวเอง" at bounding box center [188, 120] width 155 height 8
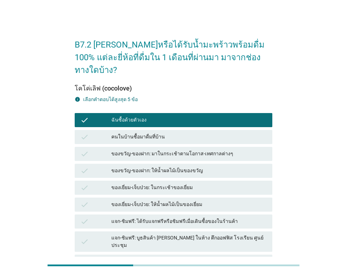
click at [140, 133] on div "คนในบ้านซื้อมาดื่มที่บ้าน" at bounding box center [188, 137] width 155 height 8
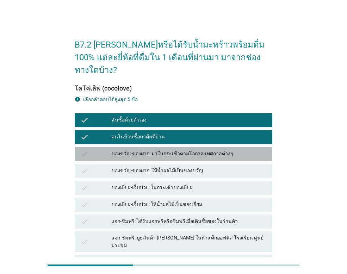
click at [235, 150] on div "ของขวัญ-ของฝาก: มาในกระเช้าตามโอกาส-เทศกาลต่างๆ" at bounding box center [188, 154] width 155 height 8
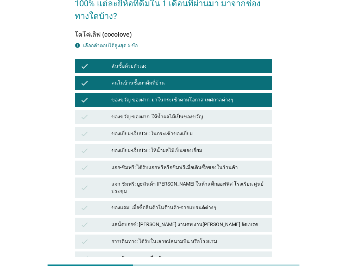
scroll to position [106, 0]
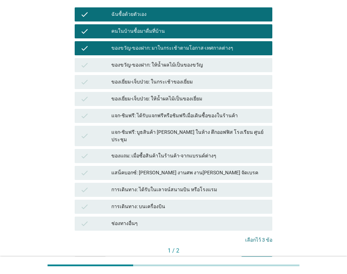
click at [190, 169] on div "แสน็คบอกซ์: [PERSON_NAME] งานศพ งาน[PERSON_NAME] จัดเบรค" at bounding box center [188, 173] width 155 height 8
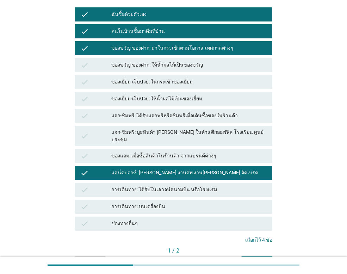
click at [254, 256] on button "ต่อไป" at bounding box center [256, 262] width 31 height 13
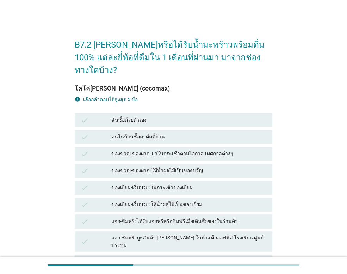
click at [187, 116] on div "ฉันซื้อด้วยตัวเอง" at bounding box center [188, 120] width 155 height 8
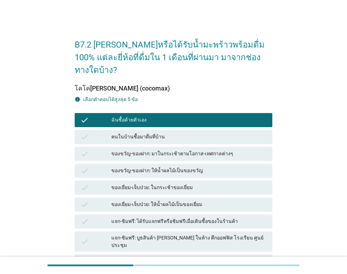
click at [187, 133] on div "คนในบ้านซื้อมาดื่มที่บ้าน" at bounding box center [188, 137] width 155 height 8
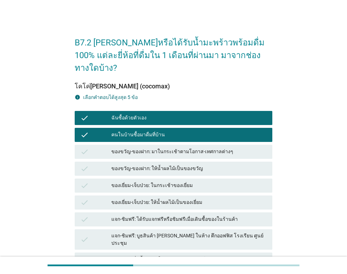
scroll to position [106, 0]
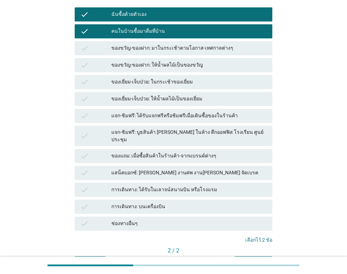
click at [257, 259] on div "คำถามต่อไป" at bounding box center [253, 262] width 26 height 7
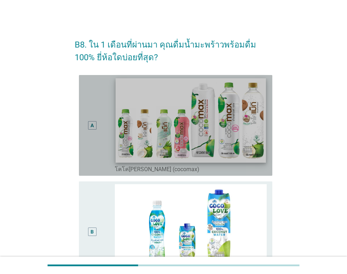
click at [187, 147] on img at bounding box center [190, 120] width 150 height 84
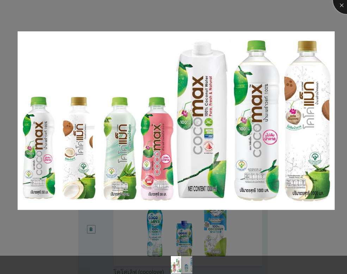
click at [341, 4] on div at bounding box center [347, 0] width 28 height 28
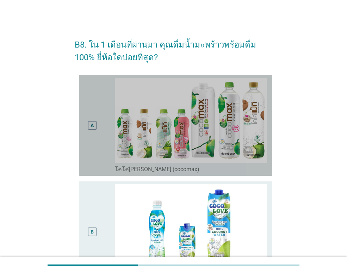
click at [94, 130] on div "A" at bounding box center [91, 125] width 15 height 95
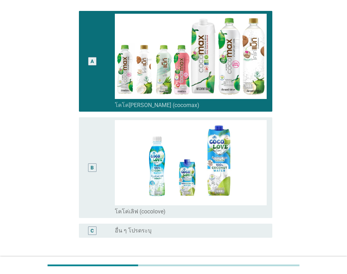
scroll to position [118, 0]
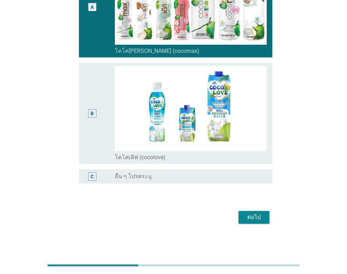
click at [254, 211] on button "ต่อไป" at bounding box center [253, 217] width 31 height 13
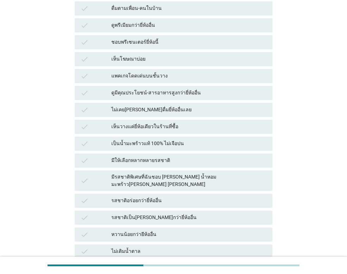
scroll to position [141, 0]
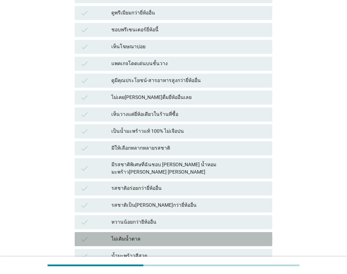
click at [196, 235] on div "ไม่เติมน้ำตาล" at bounding box center [188, 239] width 155 height 8
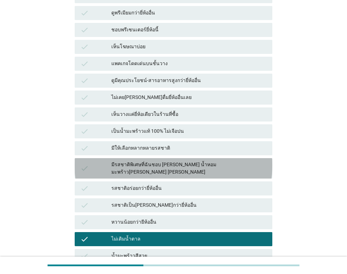
click at [180, 161] on div "มีรสชาติพิเศษที่ฉันชอบ [PERSON_NAME] น้ำหอม มะพร้าว[PERSON_NAME] [PERSON_NAME]" at bounding box center [188, 168] width 155 height 15
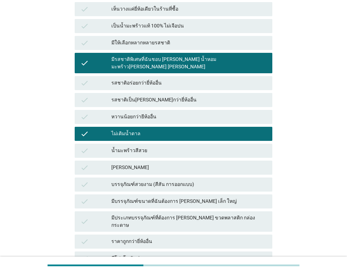
scroll to position [246, 0]
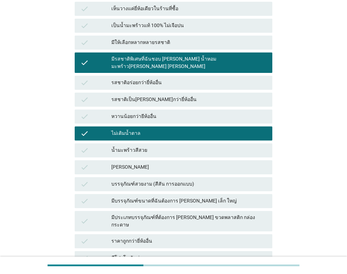
click at [180, 163] on div "[PERSON_NAME]" at bounding box center [188, 167] width 155 height 8
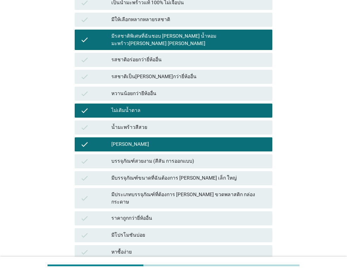
scroll to position [281, 0]
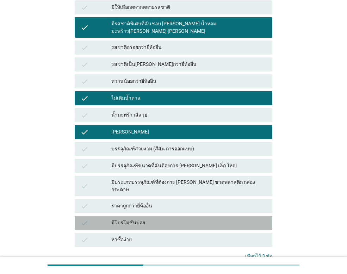
click at [219, 219] on div "มีโปรโมชันบ่อย" at bounding box center [188, 223] width 155 height 8
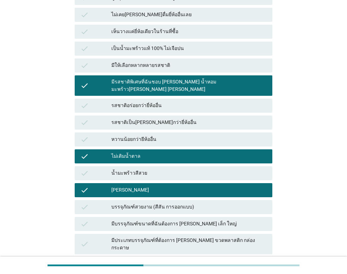
scroll to position [211, 0]
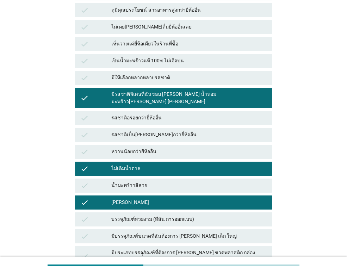
click at [176, 90] on div "มีรสชาติพิเศษที่ฉันชอบ [PERSON_NAME] น้ำหอม มะพร้าว[PERSON_NAME] [PERSON_NAME]" at bounding box center [188, 97] width 155 height 15
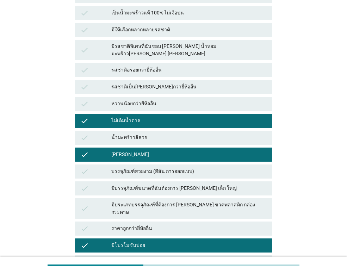
scroll to position [316, 0]
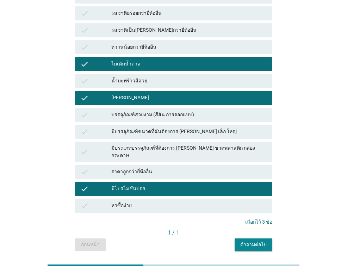
click at [257, 241] on div "คำถามต่อไป" at bounding box center [253, 244] width 26 height 7
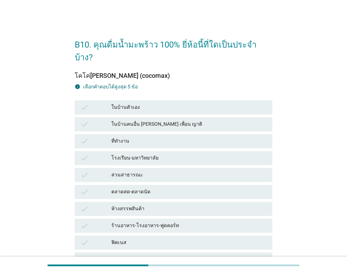
click at [138, 103] on div "ในบ้านตัวเอง" at bounding box center [188, 107] width 155 height 8
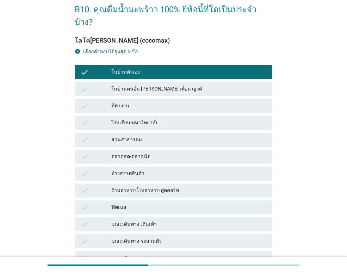
scroll to position [70, 0]
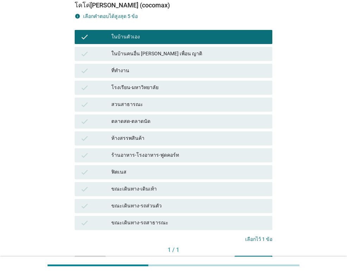
click at [261, 258] on div "คำถามต่อไป" at bounding box center [253, 261] width 26 height 7
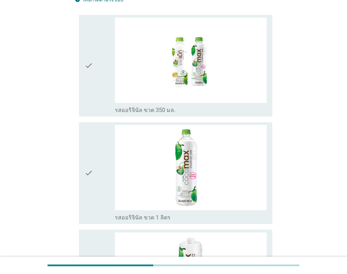
click at [86, 63] on icon "check" at bounding box center [88, 66] width 8 height 96
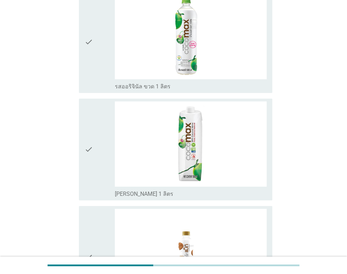
scroll to position [211, 0]
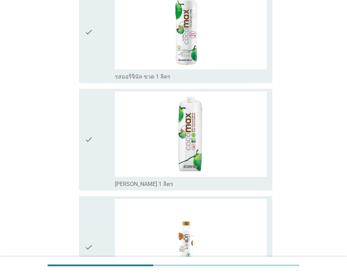
click at [88, 139] on icon "check" at bounding box center [88, 139] width 8 height 96
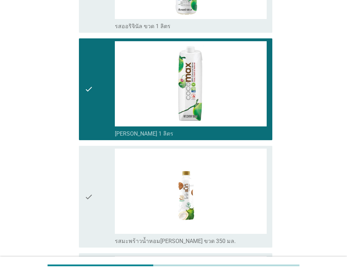
scroll to position [352, 0]
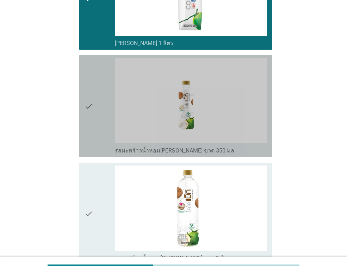
click at [93, 106] on icon "check" at bounding box center [88, 106] width 8 height 96
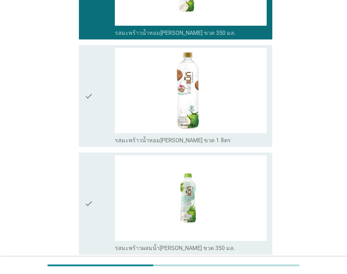
scroll to position [552, 0]
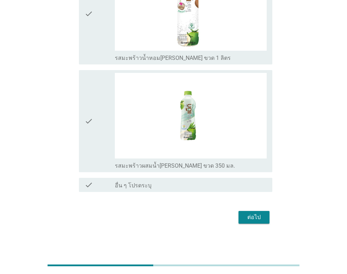
click at [254, 216] on div "ต่อไป" at bounding box center [254, 217] width 20 height 8
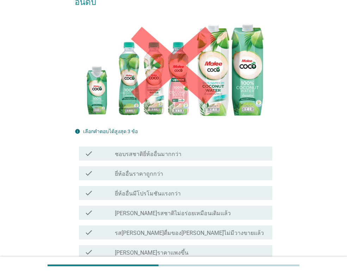
scroll to position [106, 0]
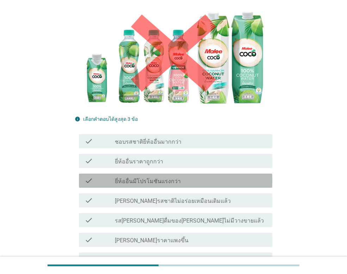
click at [185, 176] on div "check_box_outline_blank ยี่ห้ออื่นมีโปรโมชันแรงกว่า" at bounding box center [191, 180] width 152 height 8
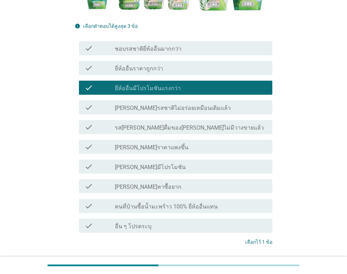
scroll to position [224, 0]
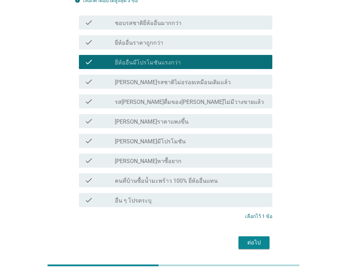
click at [258, 238] on div "ต่อไป" at bounding box center [254, 242] width 20 height 8
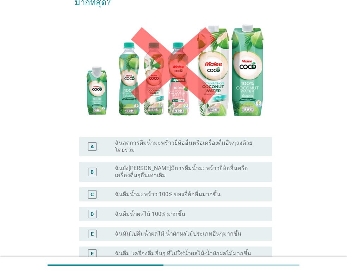
scroll to position [70, 0]
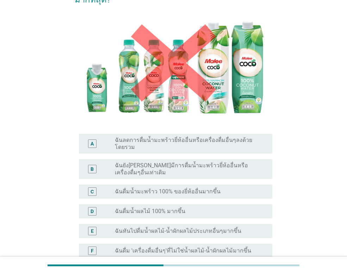
click at [225, 162] on label "ฉันยัง[PERSON_NAME]มีการดื่มน้ำมะพร้าวยี่ห้ออื่นหรือเครื่องดื่มๆอื่นเท่าเดิม" at bounding box center [188, 169] width 146 height 14
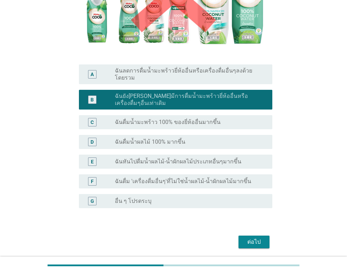
scroll to position [140, 0]
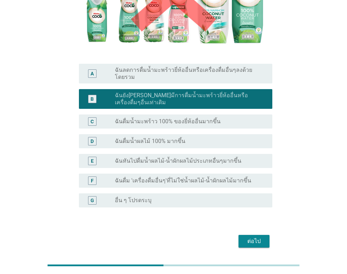
click at [260, 237] on div "ต่อไป" at bounding box center [254, 241] width 20 height 8
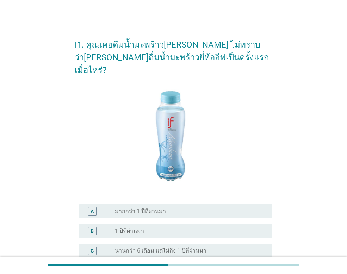
scroll to position [35, 0]
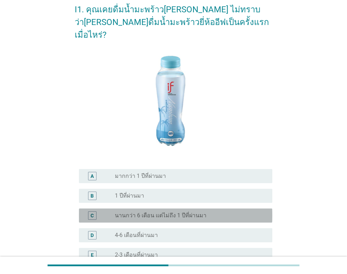
click at [221, 212] on div "radio_button_unchecked นานกว่า 6 เดือน แต่ไม่ถึง 1 ปีที่ผ่านมา" at bounding box center [188, 215] width 146 height 7
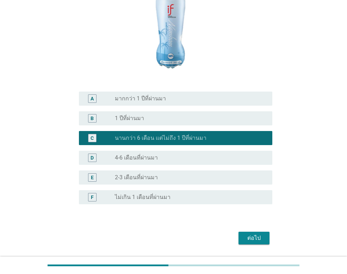
scroll to position [121, 0]
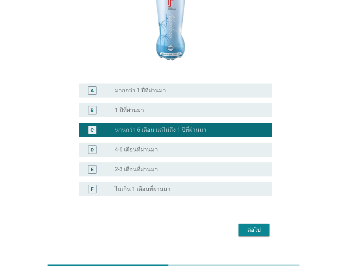
click at [263, 226] on div "ต่อไป" at bounding box center [254, 230] width 20 height 8
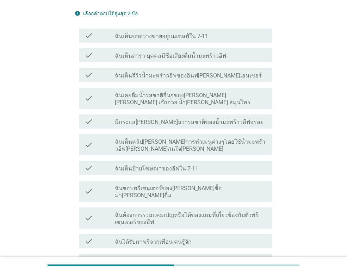
scroll to position [176, 0]
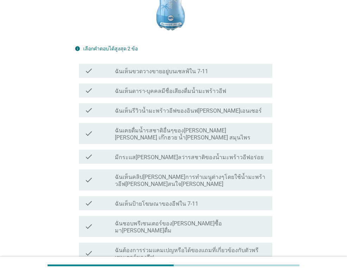
click at [215, 127] on label "ฉันเคยดื่มน้ำรสชาติอื่นๆของ[PERSON_NAME] [PERSON_NAME] เก๊กฮวย น้ำ[PERSON_NAME]…" at bounding box center [191, 134] width 152 height 14
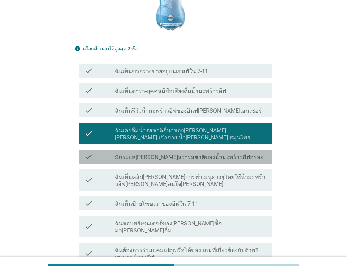
click at [216, 154] on label "มีกระแส[PERSON_NAME]ลว่ารสชาติของน้ำมะพร้าวอีฟอร่อย" at bounding box center [189, 157] width 148 height 7
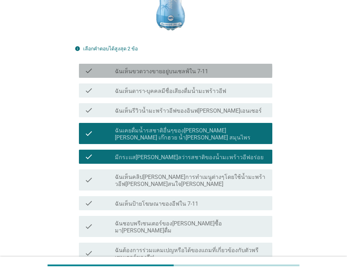
click at [195, 68] on label "ฉันเห็นขวดวางขายอยู่บนเชลฟ์ใน 7-11" at bounding box center [161, 71] width 93 height 7
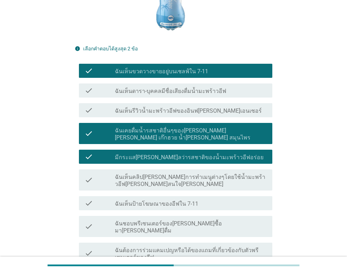
click at [220, 154] on label "มีกระแส[PERSON_NAME]ลว่ารสชาติของน้ำมะพร้าวอีฟอร่อย" at bounding box center [189, 157] width 148 height 7
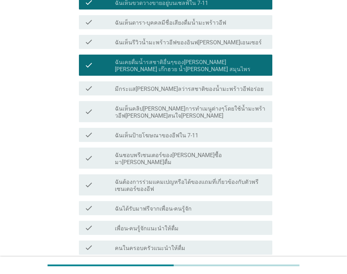
scroll to position [337, 0]
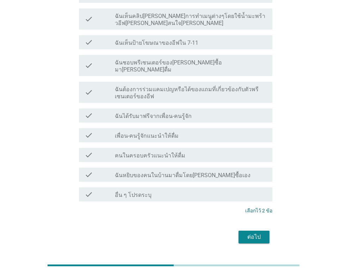
click at [252, 233] on div "ต่อไป" at bounding box center [254, 237] width 20 height 8
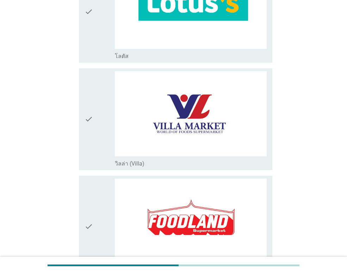
scroll to position [493, 0]
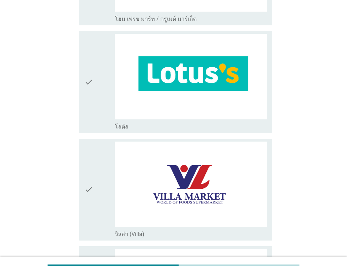
click at [92, 81] on icon "check" at bounding box center [88, 82] width 8 height 96
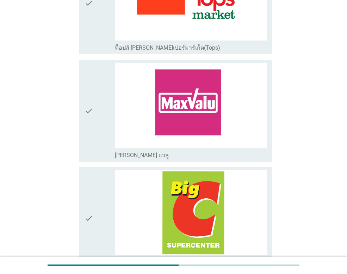
scroll to position [985, 0]
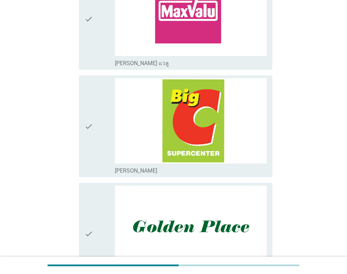
click at [90, 121] on icon "check" at bounding box center [88, 126] width 8 height 96
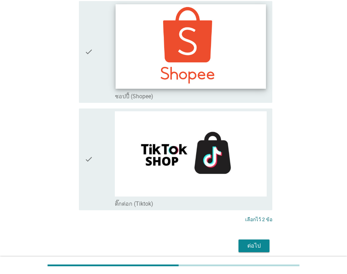
scroll to position [1988, 0]
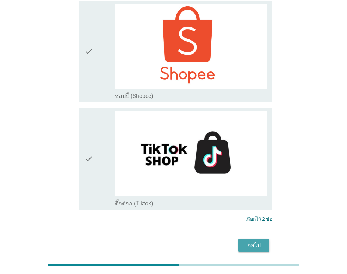
click at [251, 241] on div "ต่อไป" at bounding box center [254, 245] width 20 height 8
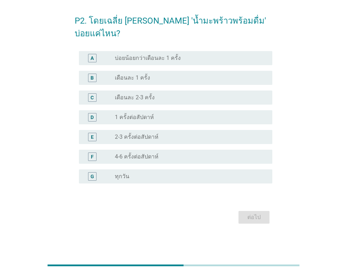
scroll to position [0, 0]
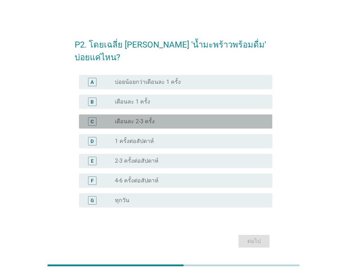
click at [106, 117] on div "C" at bounding box center [99, 121] width 30 height 8
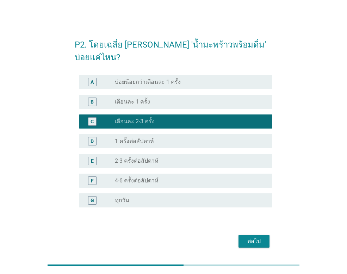
click at [252, 237] on div "ต่อไป" at bounding box center [254, 241] width 20 height 8
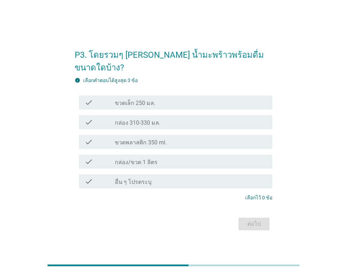
click at [134, 100] on label "ขวดเล็ก 250 มล." at bounding box center [135, 103] width 40 height 7
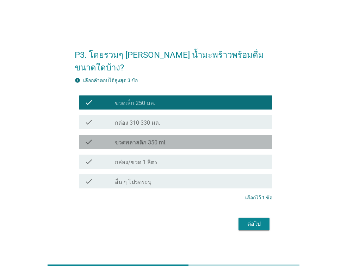
click at [140, 139] on label "ขวดพลาสติก 350 ml." at bounding box center [141, 142] width 52 height 7
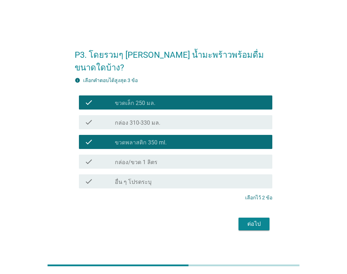
click at [142, 159] on label "กล่อง/ขวด 1 ลิตร" at bounding box center [136, 162] width 43 height 7
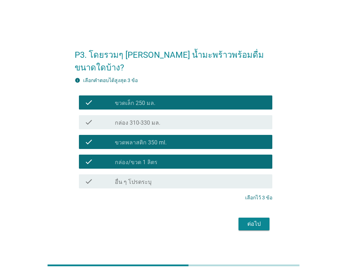
click at [145, 95] on div "check check_box ขวดเล็ก 250 มล." at bounding box center [175, 102] width 193 height 14
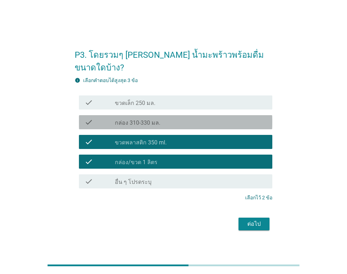
click at [145, 119] on label "กล่อง 310-330 มล." at bounding box center [137, 122] width 45 height 7
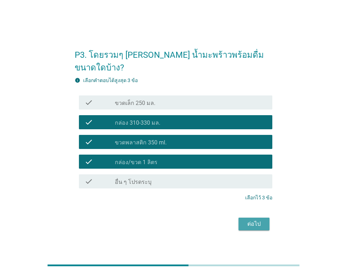
click at [261, 221] on div "ต่อไป" at bounding box center [254, 224] width 20 height 8
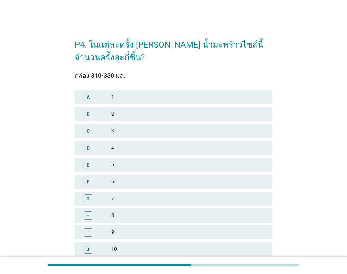
click at [113, 93] on div "1" at bounding box center [188, 97] width 155 height 8
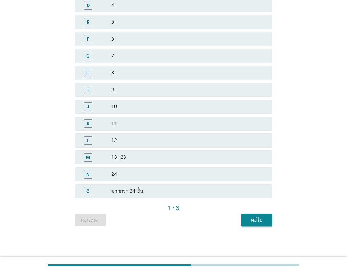
scroll to position [143, 0]
click at [252, 218] on div "ต่อไป" at bounding box center [257, 218] width 20 height 7
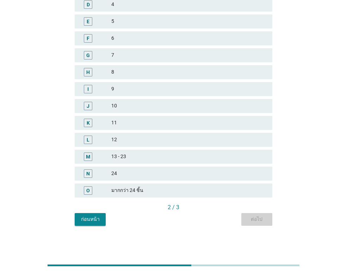
scroll to position [0, 0]
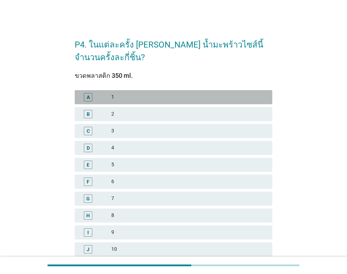
click at [136, 98] on div "1" at bounding box center [188, 97] width 155 height 8
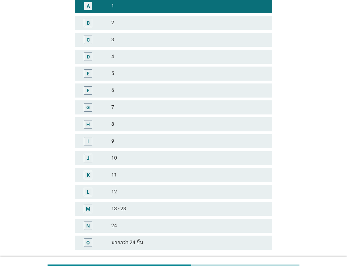
scroll to position [143, 0]
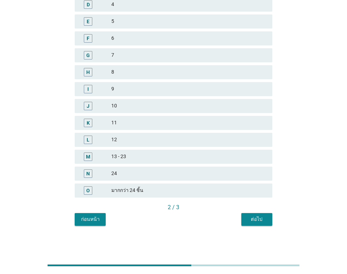
click at [253, 216] on div "ต่อไป" at bounding box center [257, 218] width 20 height 7
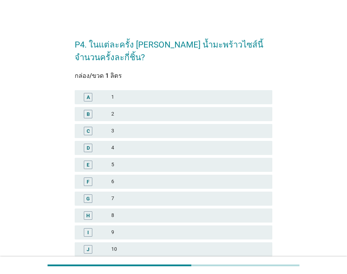
click at [109, 125] on div "C 3" at bounding box center [173, 131] width 197 height 14
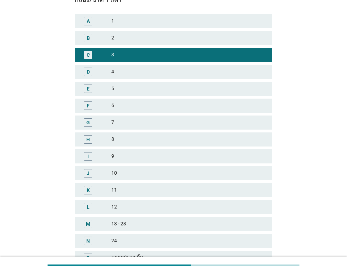
scroll to position [143, 0]
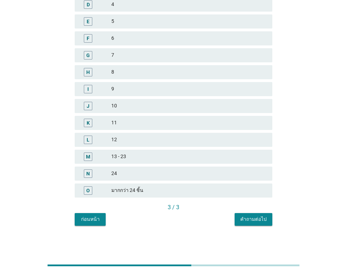
click at [267, 217] on button "คำถามต่อไป" at bounding box center [253, 219] width 38 height 13
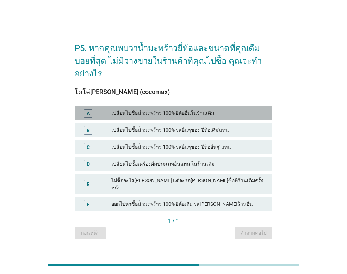
click at [190, 109] on div "เปลี่ยนไปซื้อน้ำมะพร้าว 100% ยี่ห้ออื่นในร้านเดิม" at bounding box center [188, 113] width 155 height 8
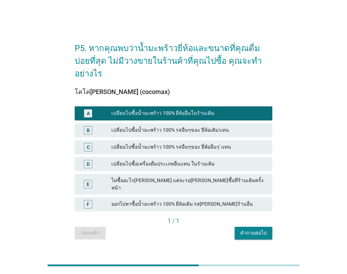
click at [250, 229] on div "คำถามต่อไป" at bounding box center [253, 232] width 26 height 7
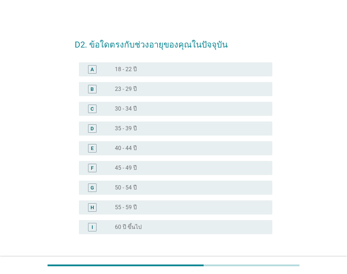
click at [160, 164] on div "radio_button_unchecked 45 - 49 ปี" at bounding box center [188, 167] width 146 height 7
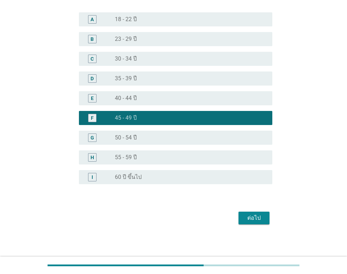
scroll to position [51, 0]
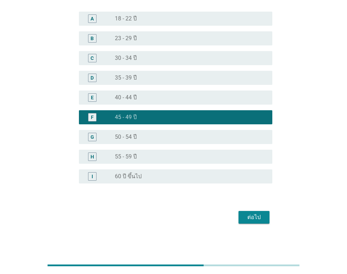
click at [256, 223] on div "ต่อไป" at bounding box center [173, 217] width 197 height 17
click at [257, 218] on div "ต่อไป" at bounding box center [254, 217] width 20 height 8
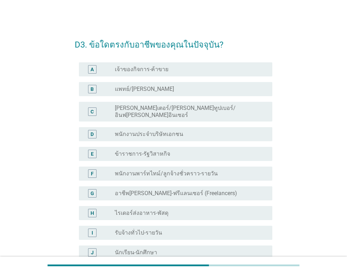
click at [165, 131] on label "พนักงานประจำบริษัทเอกชน" at bounding box center [149, 134] width 68 height 7
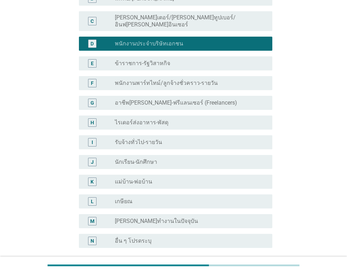
scroll to position [149, 0]
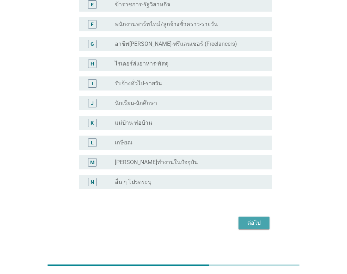
click at [255, 219] on div "ต่อไป" at bounding box center [254, 223] width 20 height 8
